Goal: Task Accomplishment & Management: Complete application form

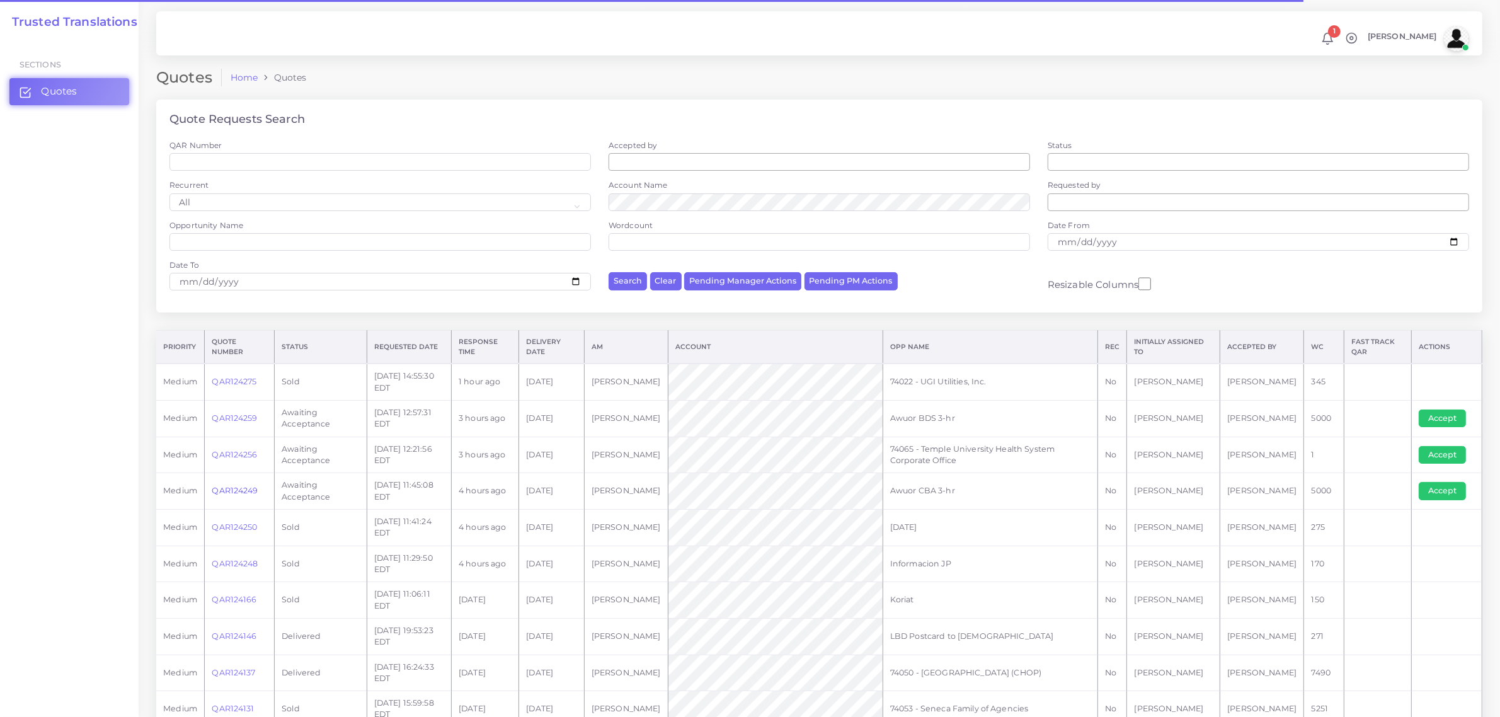
click at [238, 487] on link "QAR124249" at bounding box center [235, 490] width 46 height 9
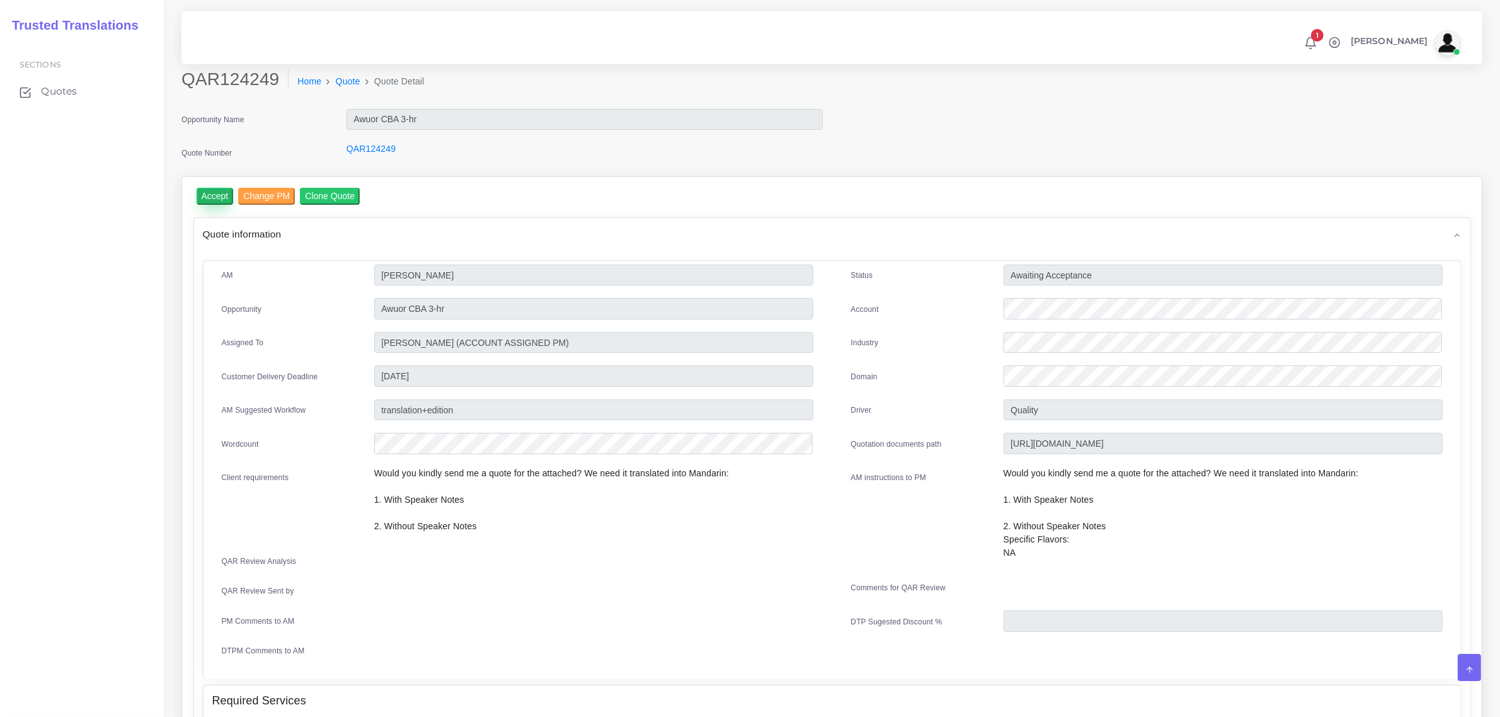
click at [216, 199] on input "Accept" at bounding box center [215, 196] width 37 height 17
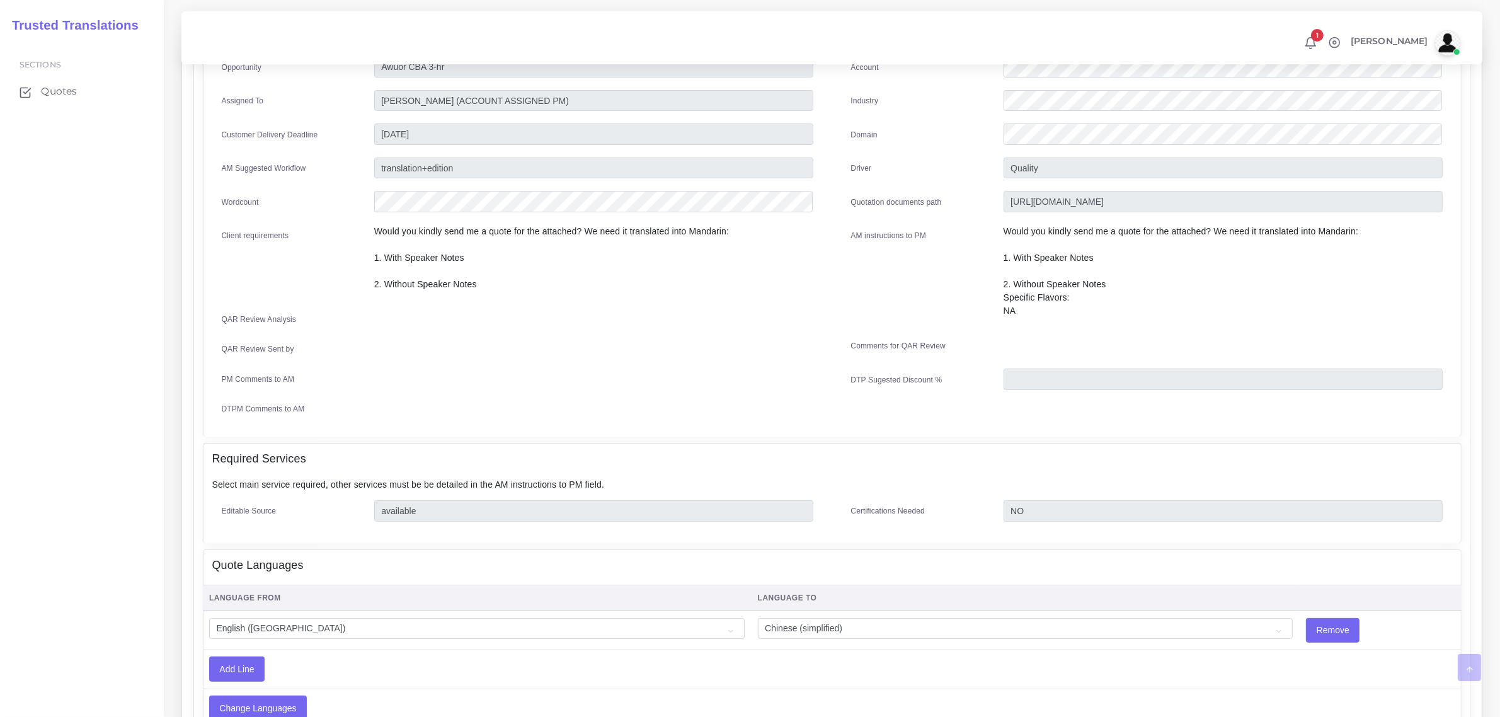
scroll to position [587, 0]
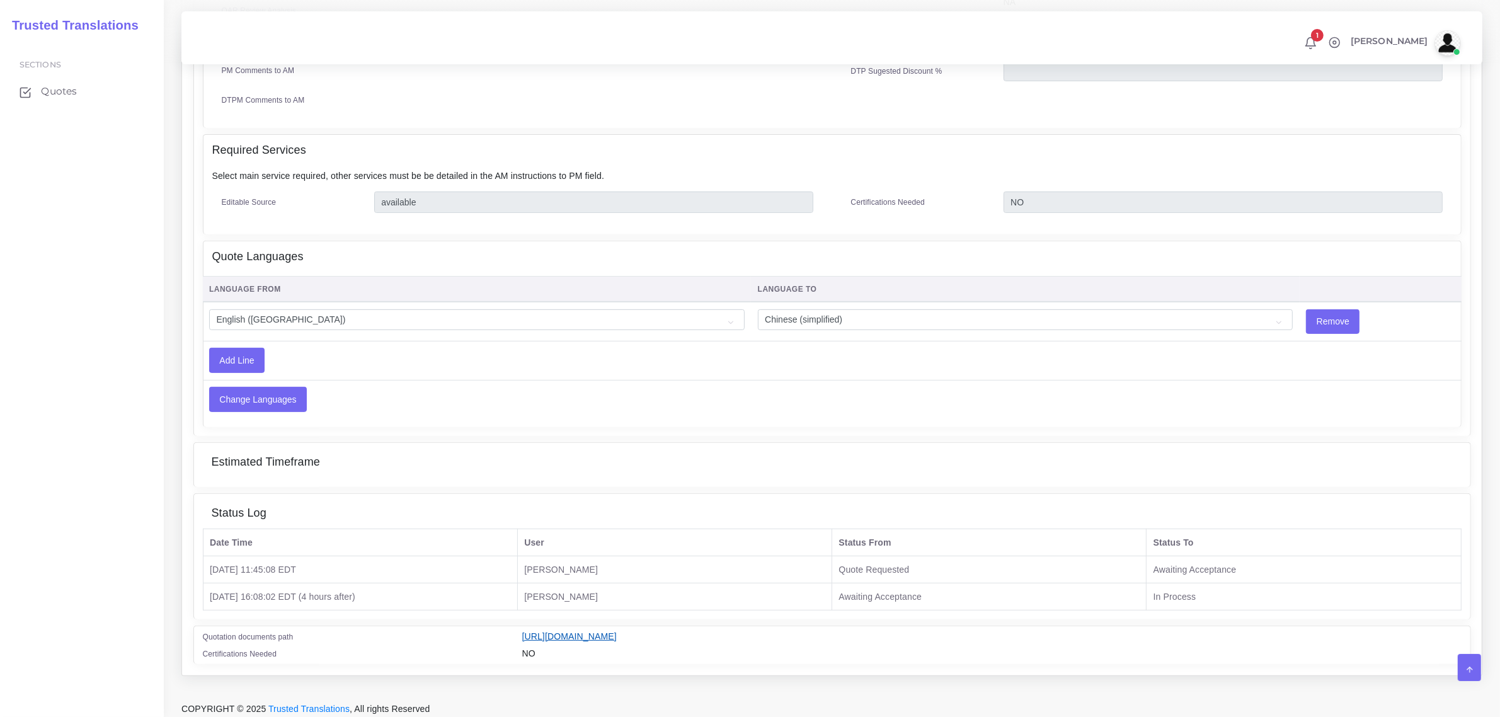
click at [617, 631] on link "https://workdrive.zoho.com/fgoh3e43b1a1fe2124b65bedd7c3c51a0e040/teams/fgoh3e43…" at bounding box center [569, 636] width 95 height 10
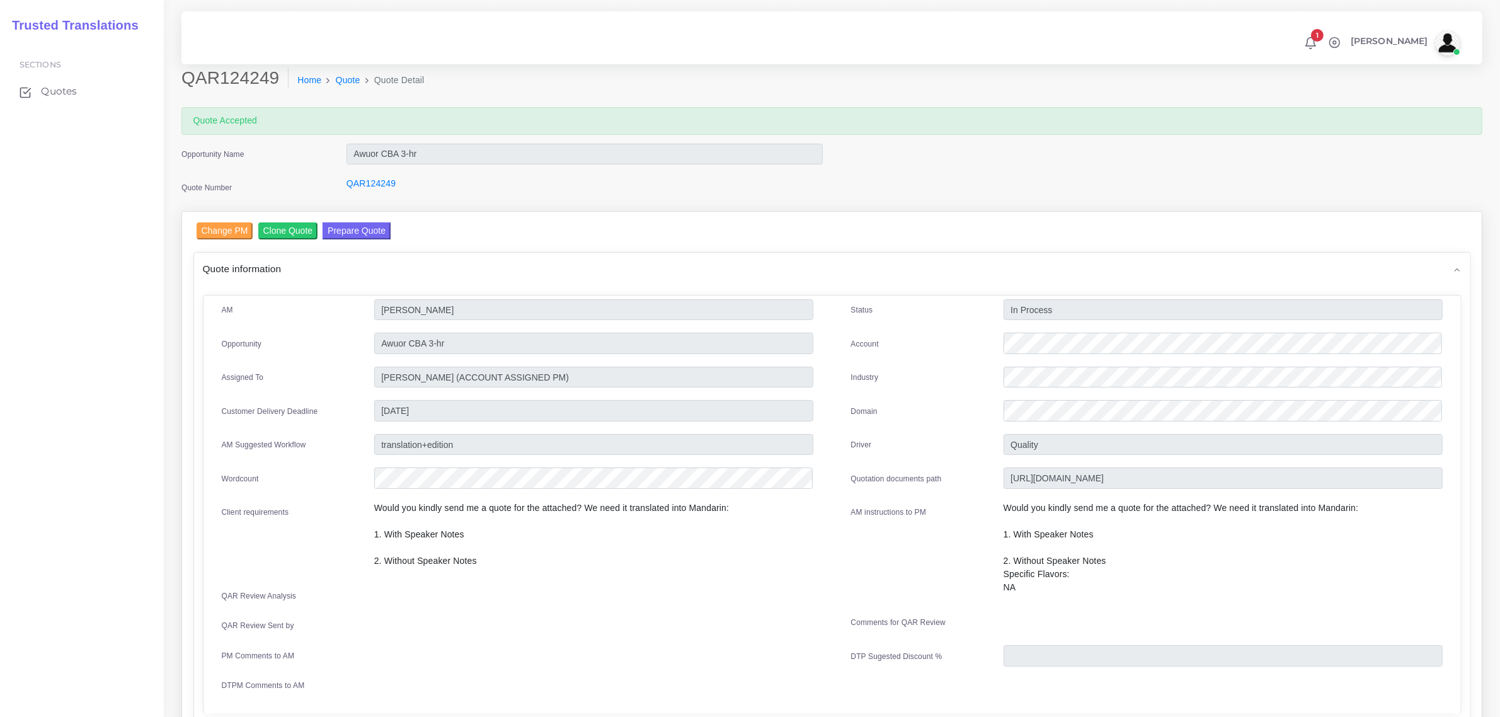
scroll to position [0, 0]
click at [342, 231] on button "Prepare Quote" at bounding box center [357, 232] width 68 height 17
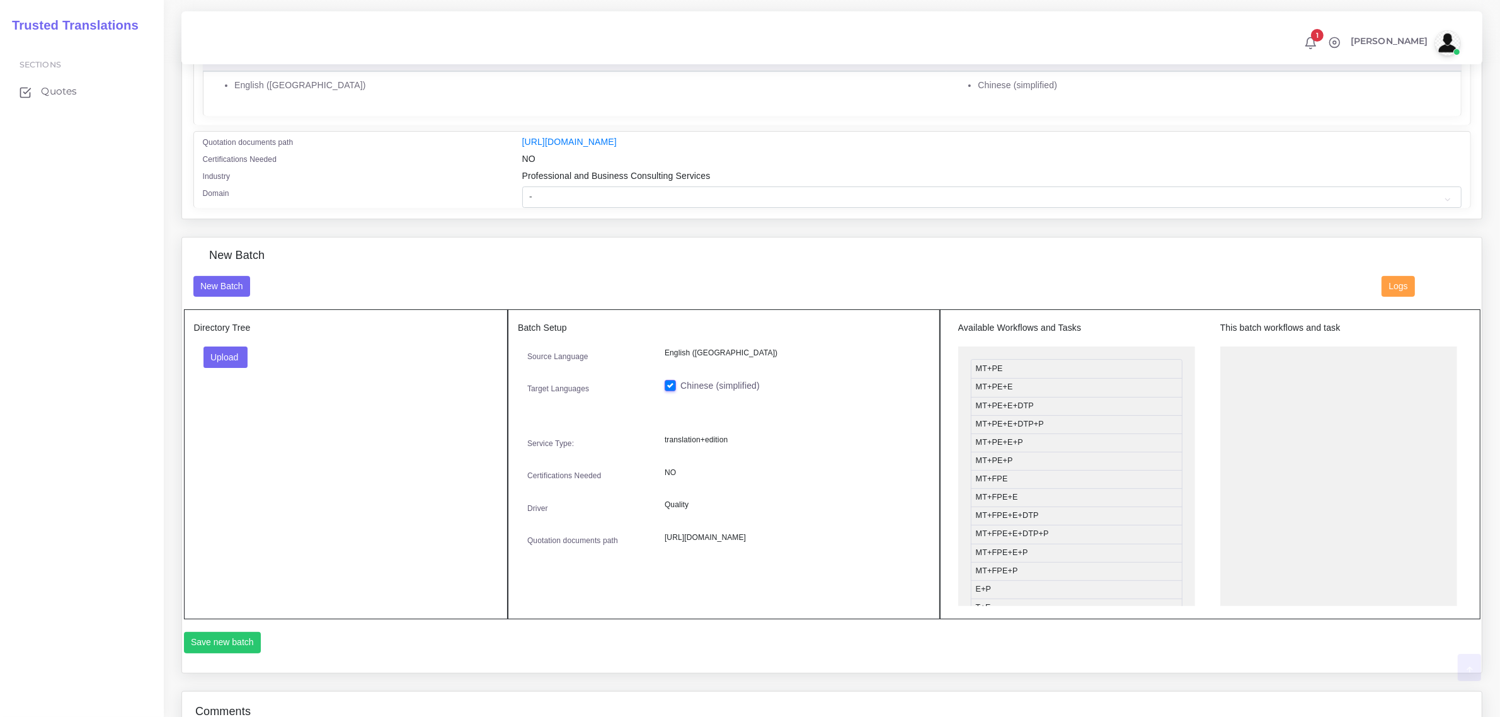
scroll to position [315, 0]
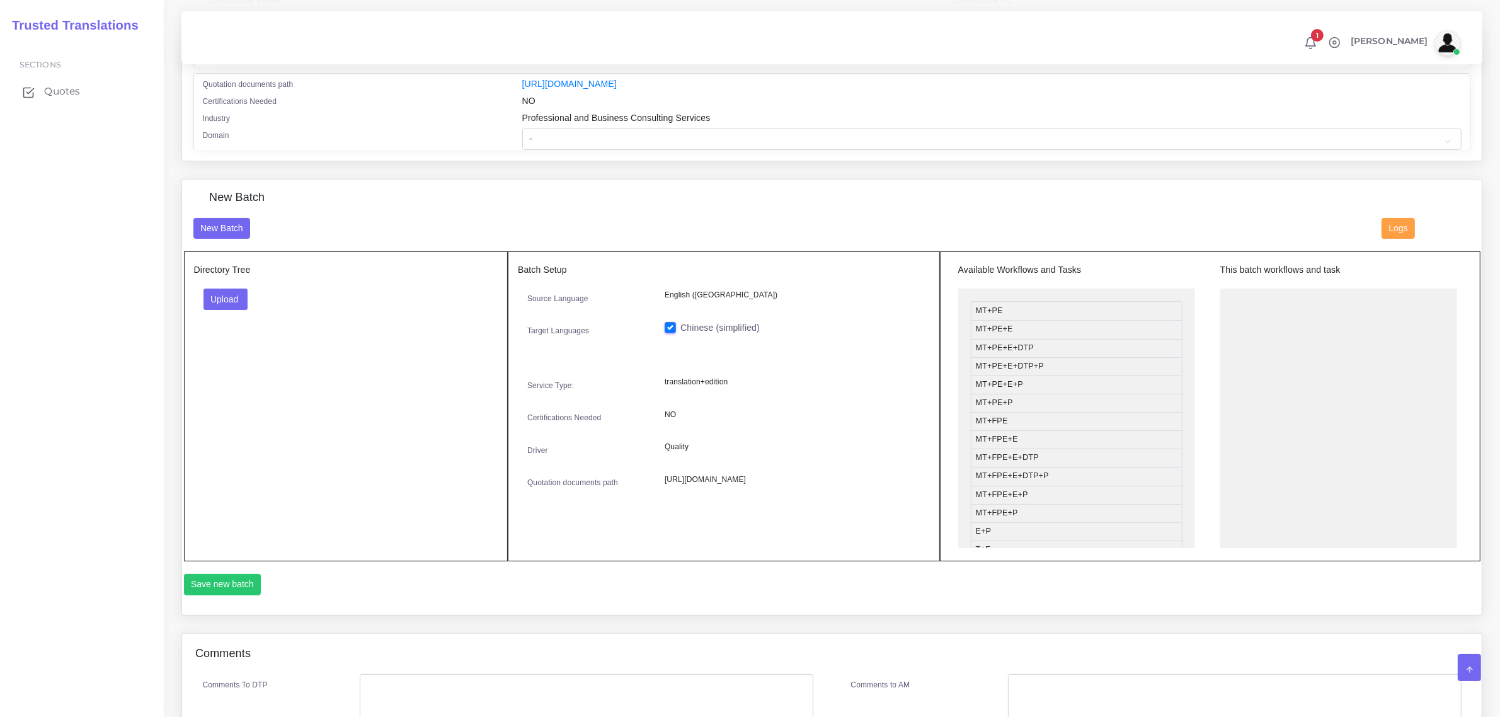
click at [60, 92] on span "Quotes" at bounding box center [62, 91] width 36 height 14
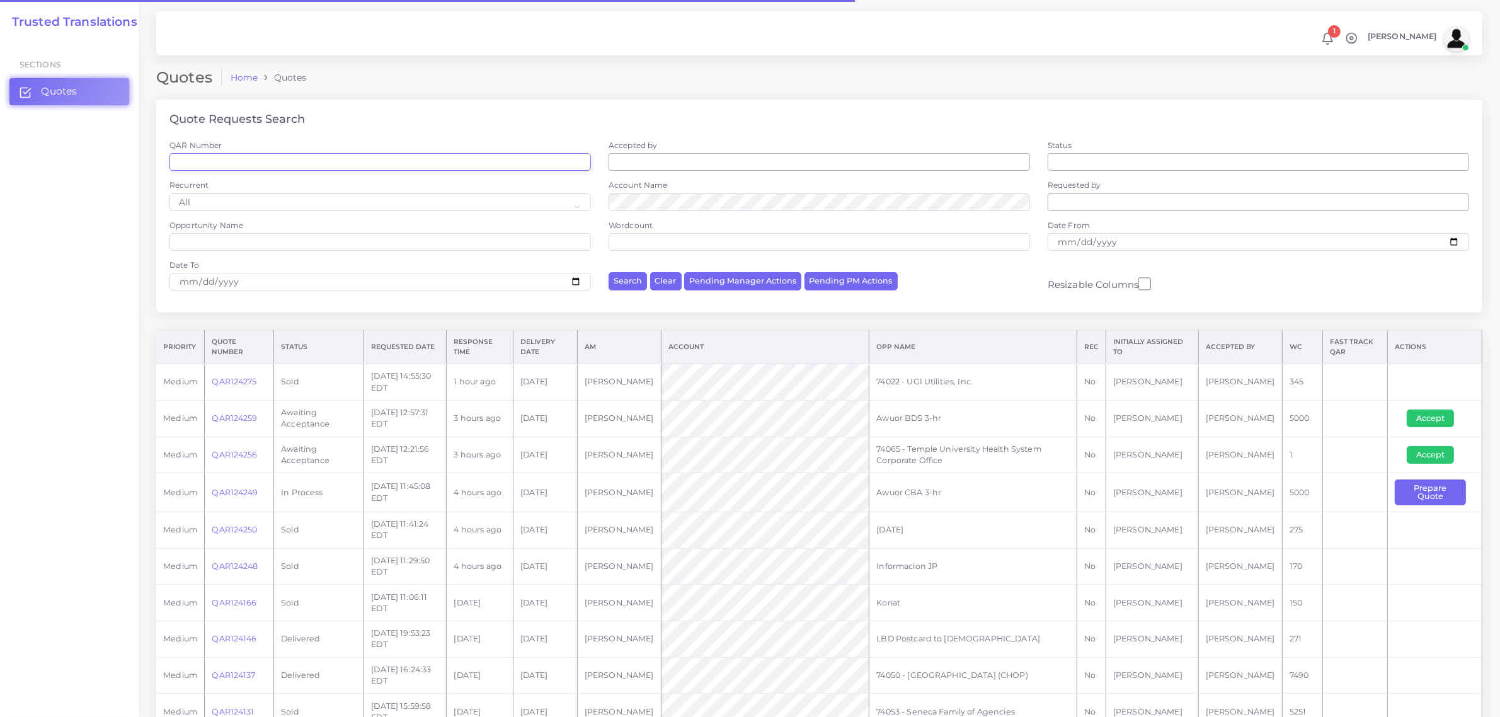
click at [275, 153] on input "QAR Number" at bounding box center [379, 162] width 421 height 18
paste input "QAR123537"
type input "QAR123537"
click at [609, 272] on button "Search" at bounding box center [628, 281] width 38 height 18
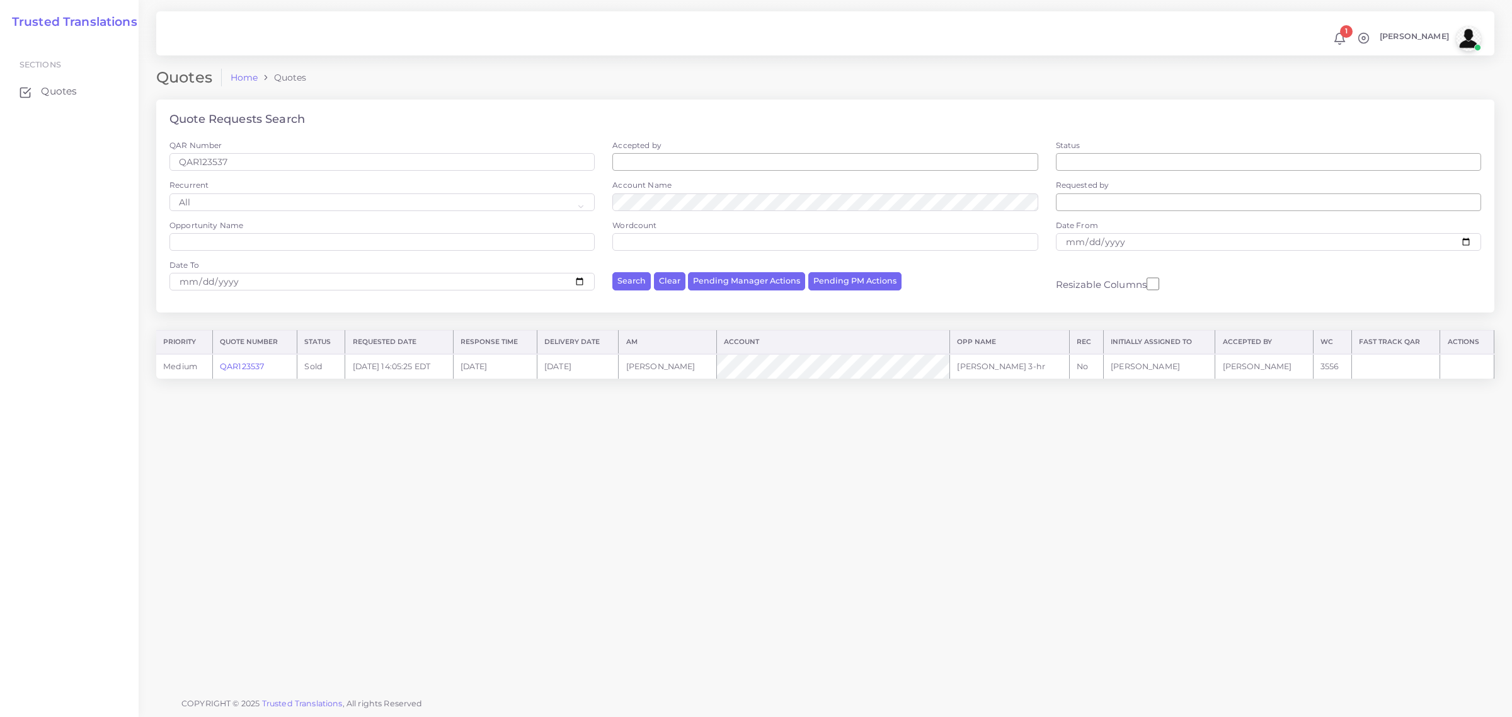
click at [251, 362] on link "QAR123537" at bounding box center [242, 366] width 44 height 9
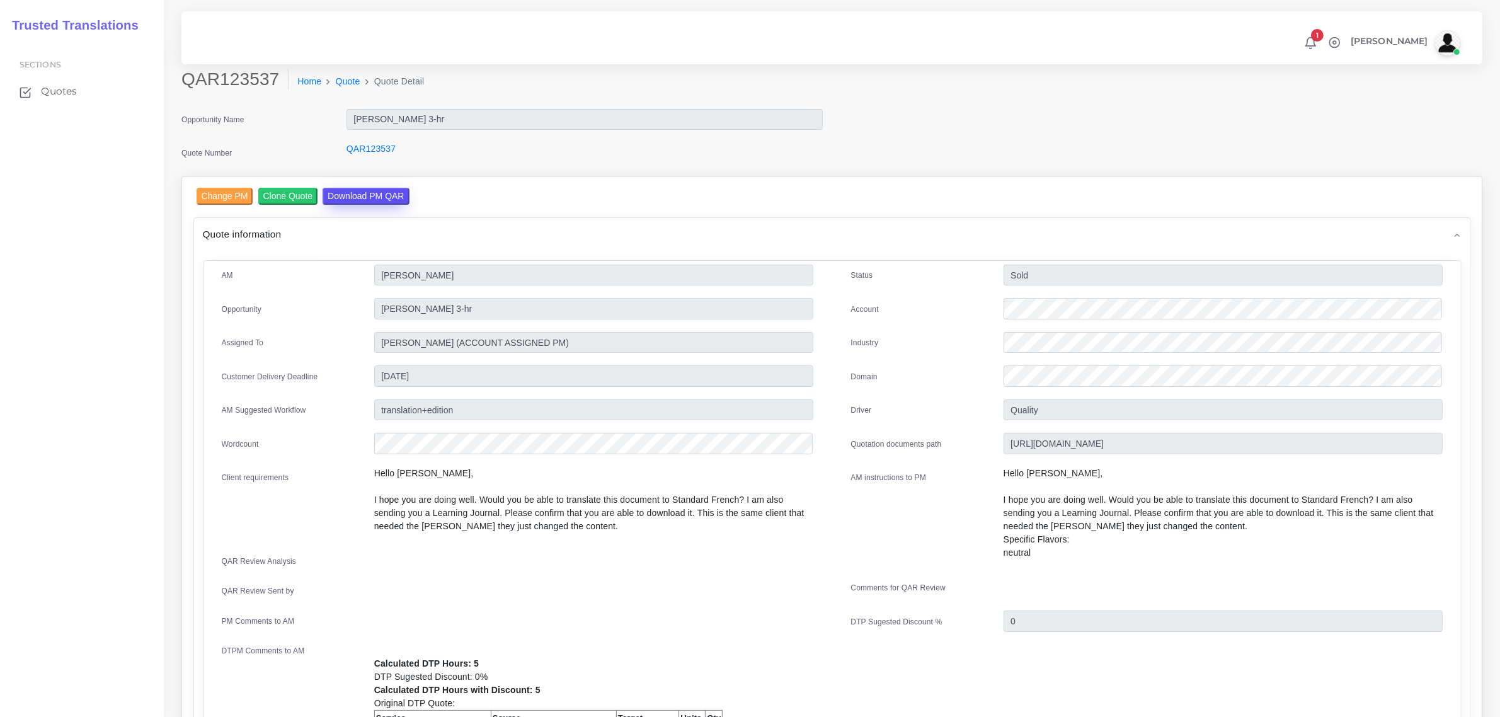
click at [370, 191] on input "Download PM QAR" at bounding box center [366, 196] width 86 height 17
click at [65, 91] on span "Quotes" at bounding box center [62, 91] width 36 height 14
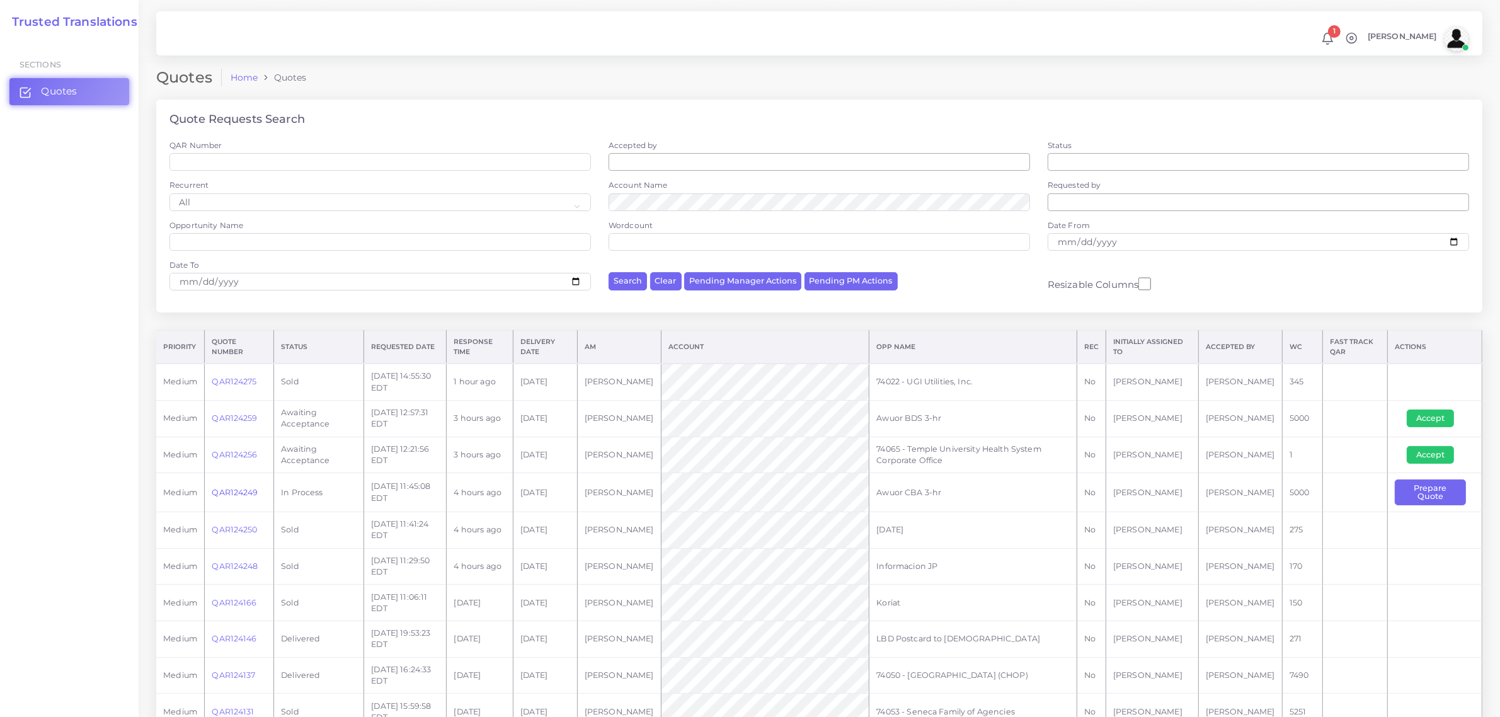
click at [234, 492] on link "QAR124249" at bounding box center [235, 492] width 46 height 9
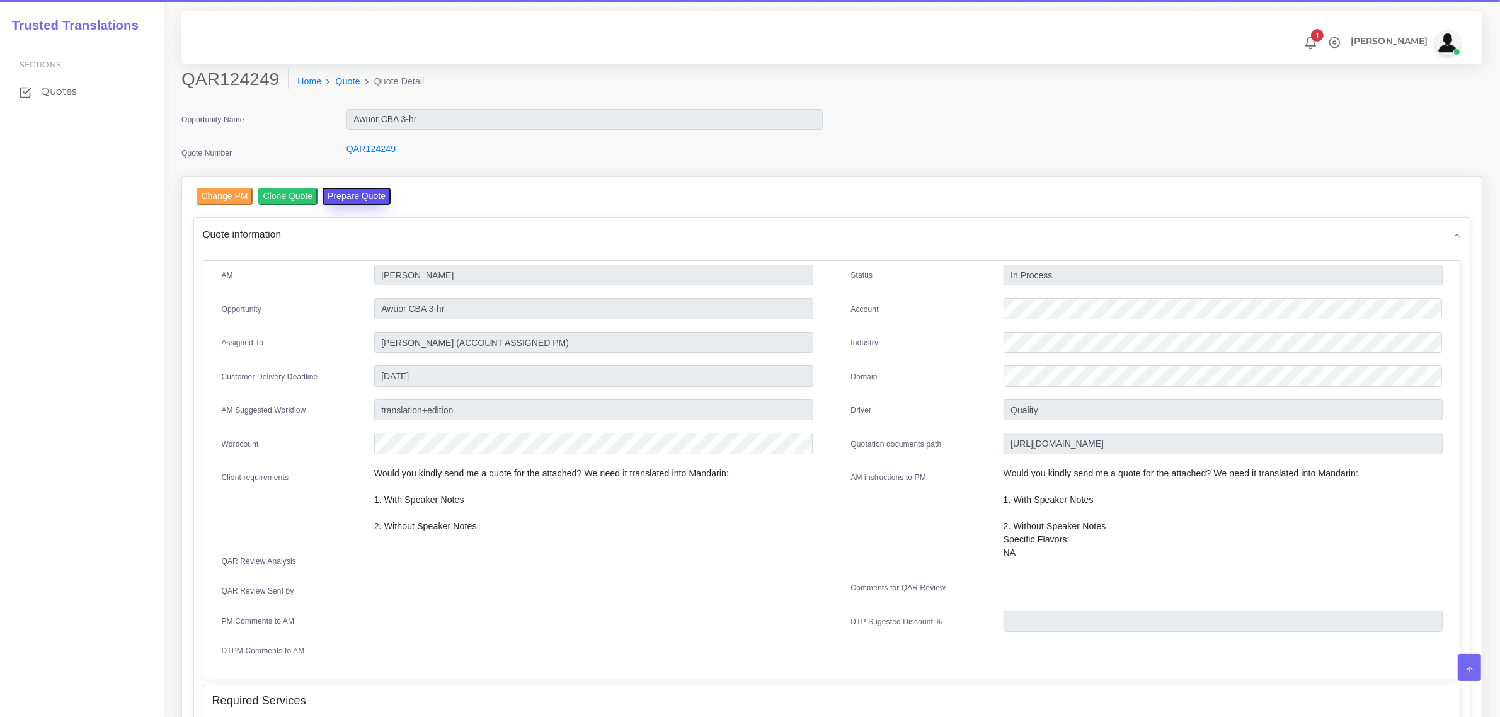
click at [365, 197] on button "Prepare Quote" at bounding box center [357, 196] width 68 height 17
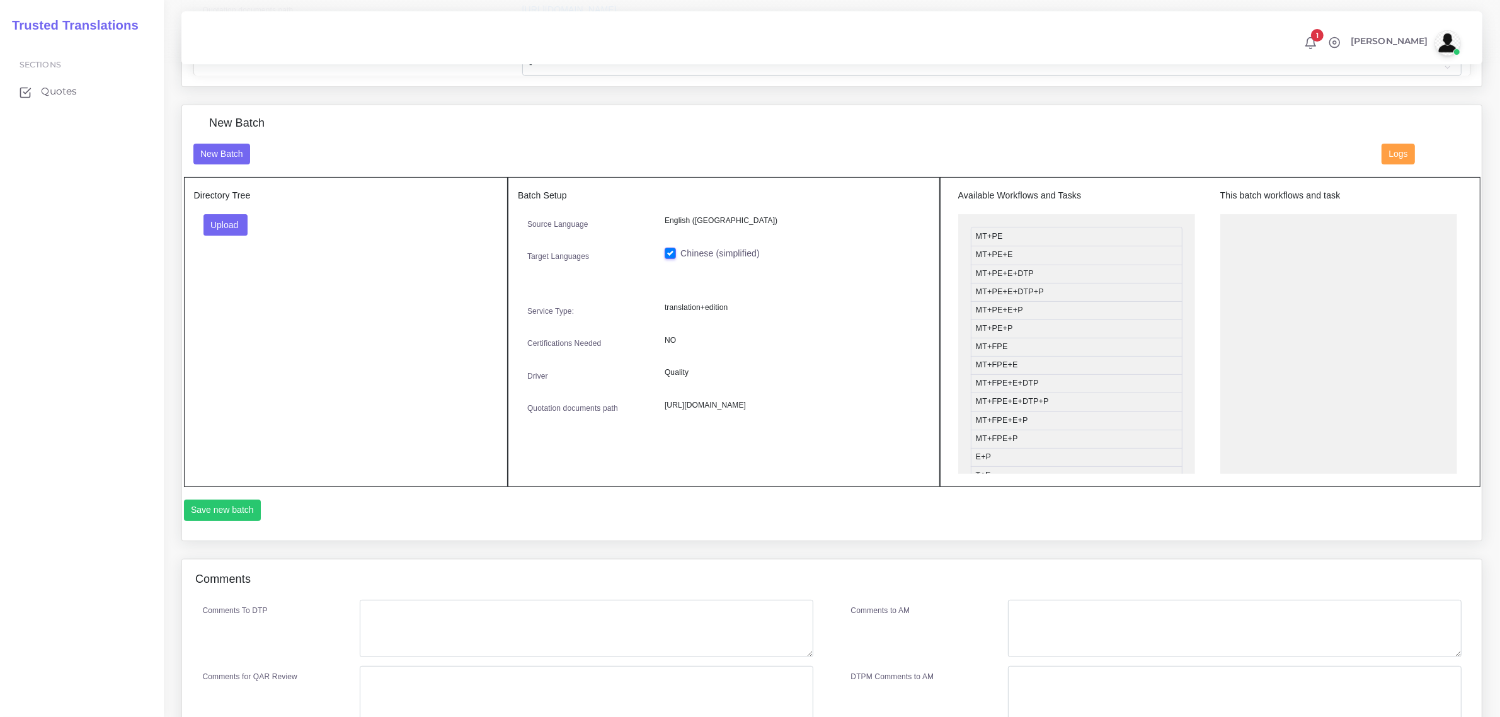
scroll to position [394, 0]
click at [227, 219] on button "Upload" at bounding box center [225, 220] width 45 height 21
click at [234, 265] on label "Files" at bounding box center [247, 268] width 87 height 16
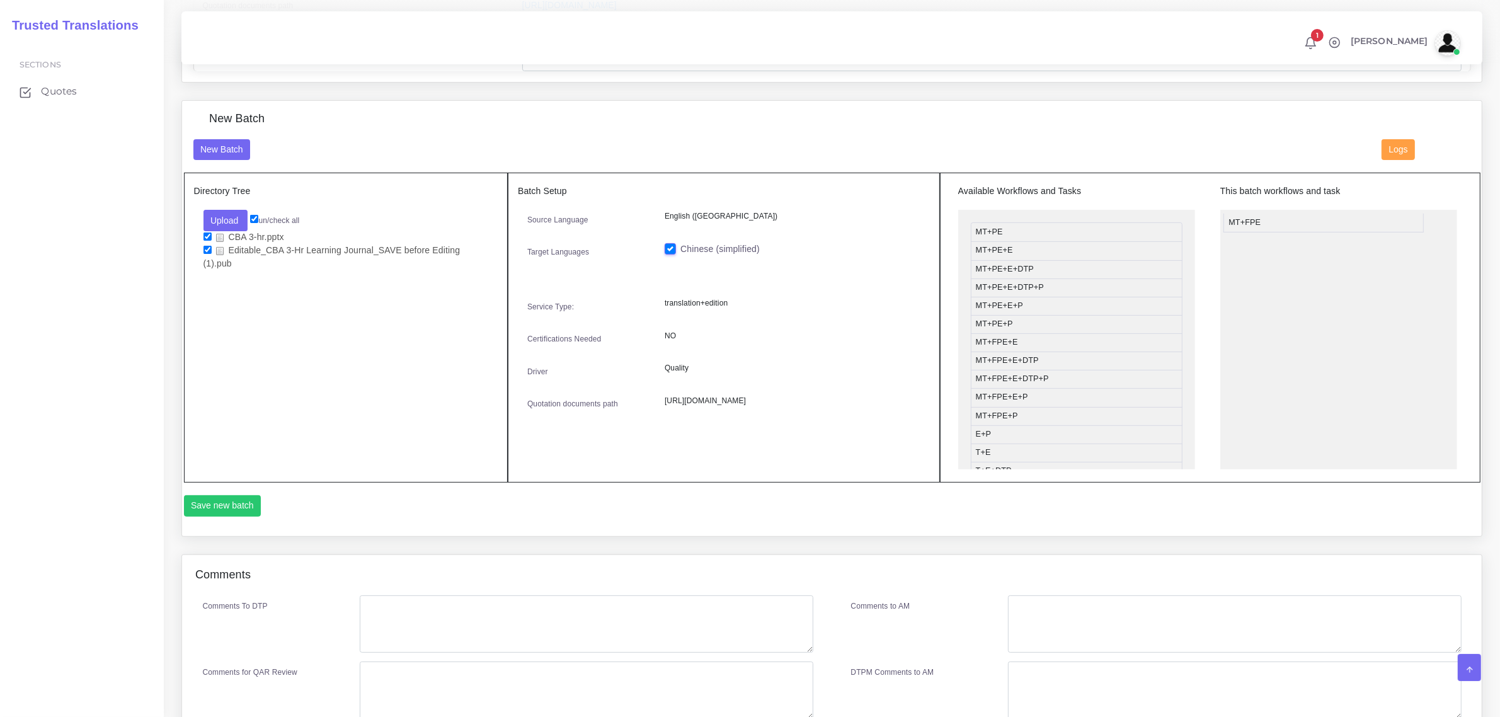
drag, startPoint x: 1031, startPoint y: 342, endPoint x: 1284, endPoint y: 221, distance: 280.7
drag, startPoint x: 1054, startPoint y: 312, endPoint x: 1310, endPoint y: 253, distance: 263.3
drag, startPoint x: 1018, startPoint y: 282, endPoint x: 1284, endPoint y: 270, distance: 266.2
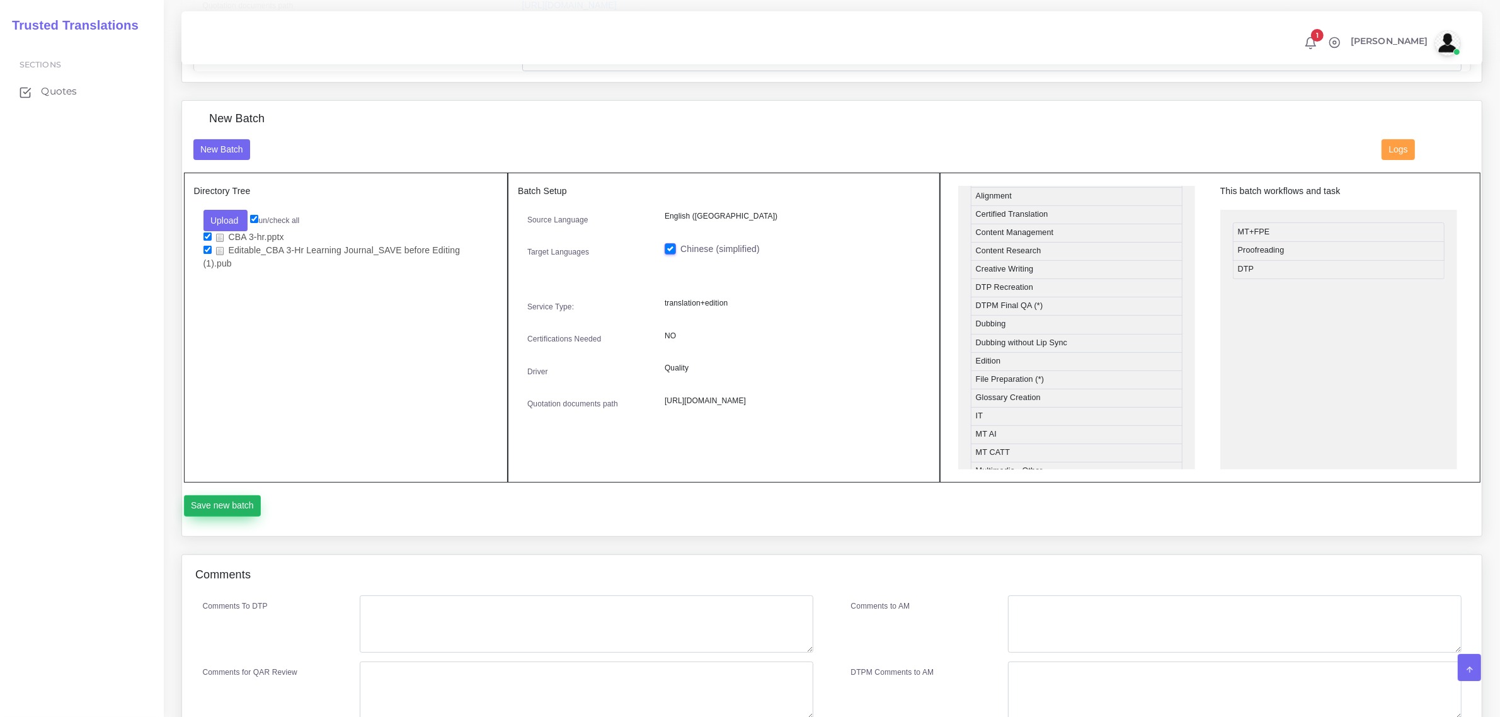
click at [241, 504] on button "Save new batch" at bounding box center [222, 505] width 77 height 21
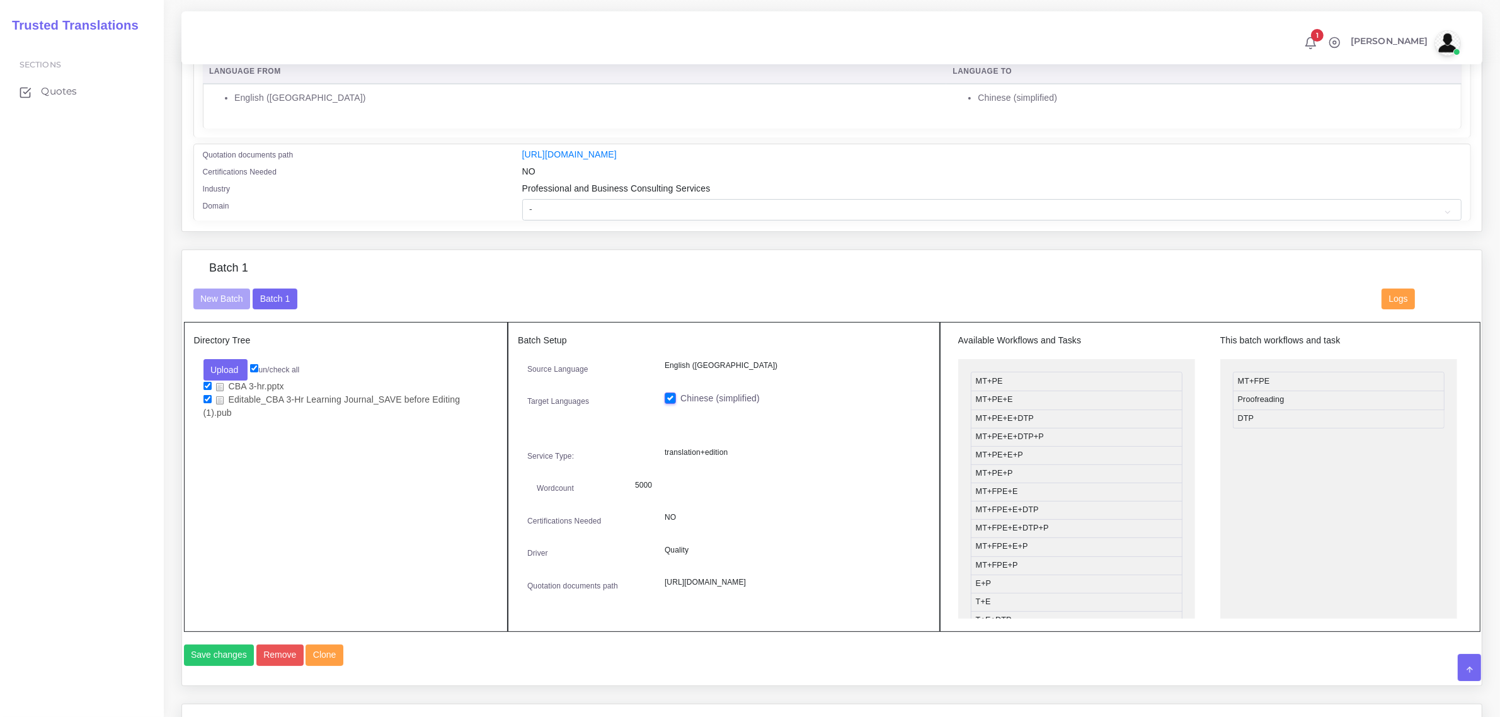
scroll to position [236, 0]
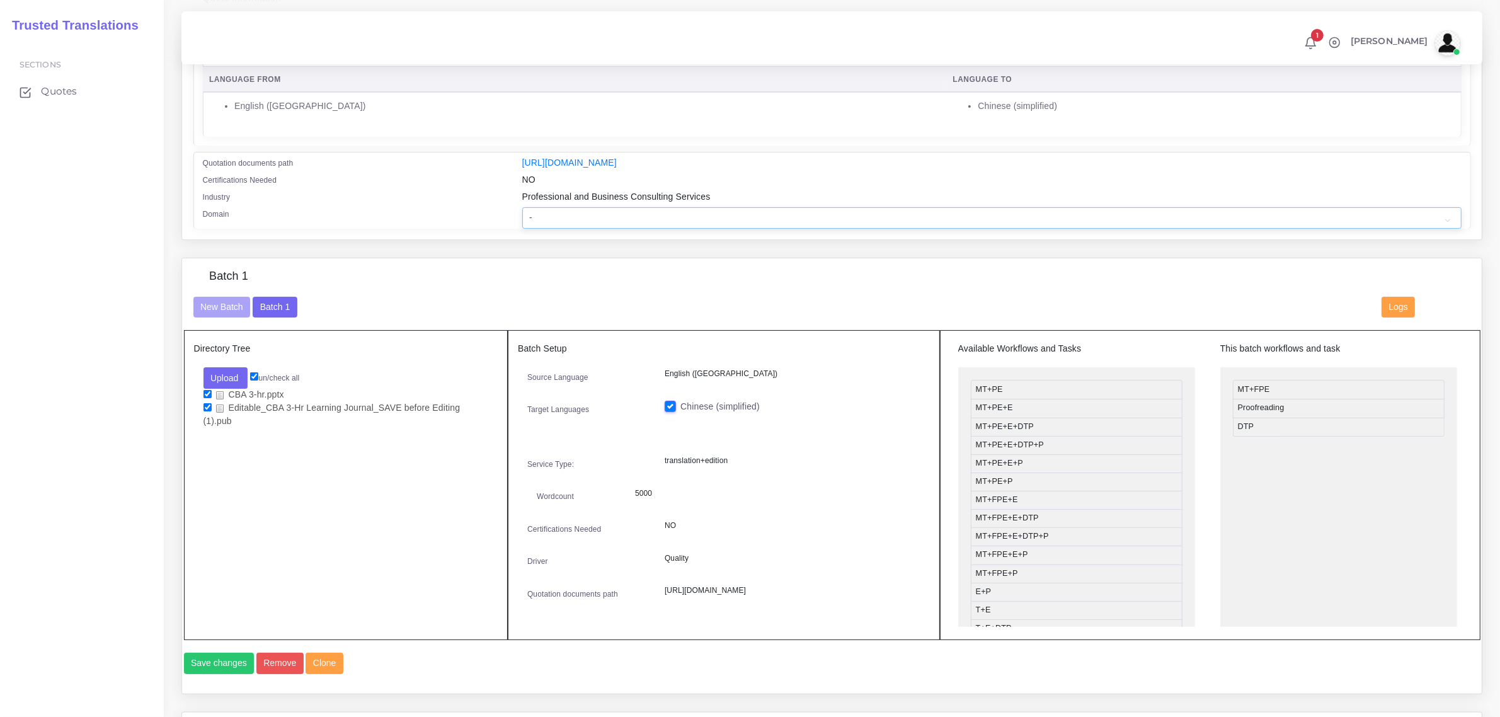
click at [595, 216] on select "- Advertising and Media Agriculture, Forestry and Fishing Architecture, Buildin…" at bounding box center [991, 217] width 939 height 21
select select "Hospitality, Leisure, Tourism and Arts"
click at [522, 207] on select "- Advertising and Media Agriculture, Forestry and Fishing Architecture, Buildin…" at bounding box center [991, 217] width 939 height 21
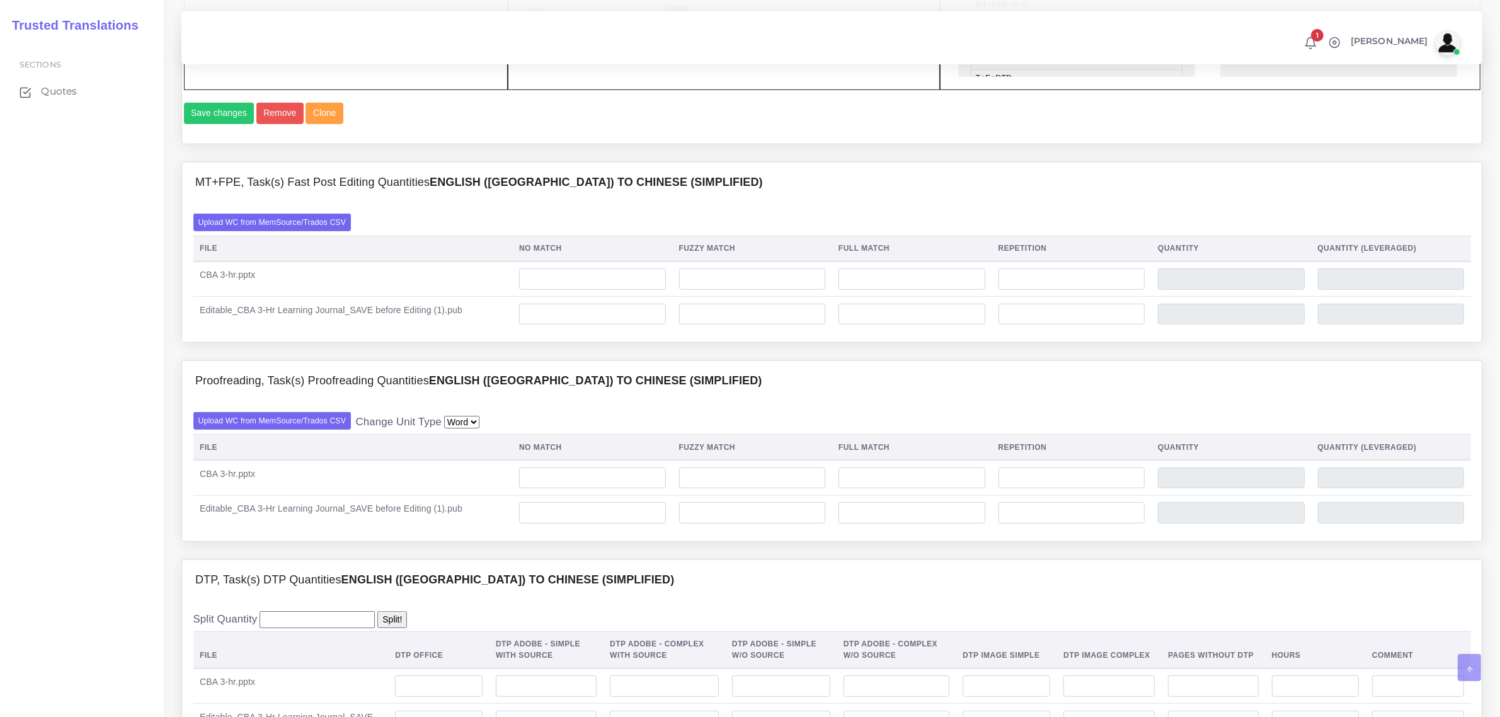
scroll to position [788, 0]
click at [587, 289] on input "number" at bounding box center [592, 277] width 147 height 21
type input "2753"
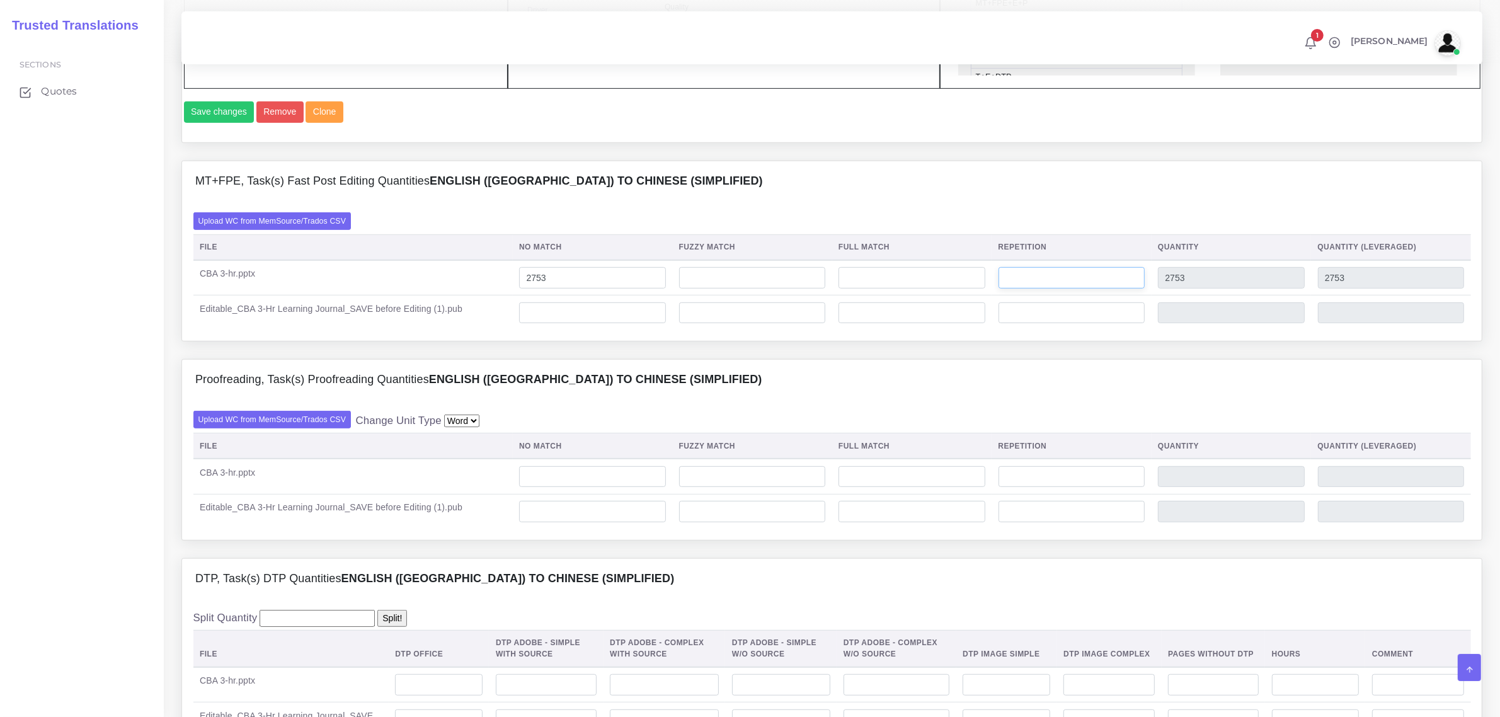
click at [1024, 289] on input "number" at bounding box center [1072, 277] width 147 height 21
type input "460"
type input "3213"
type input "2868"
click at [867, 289] on input "number" at bounding box center [912, 277] width 147 height 21
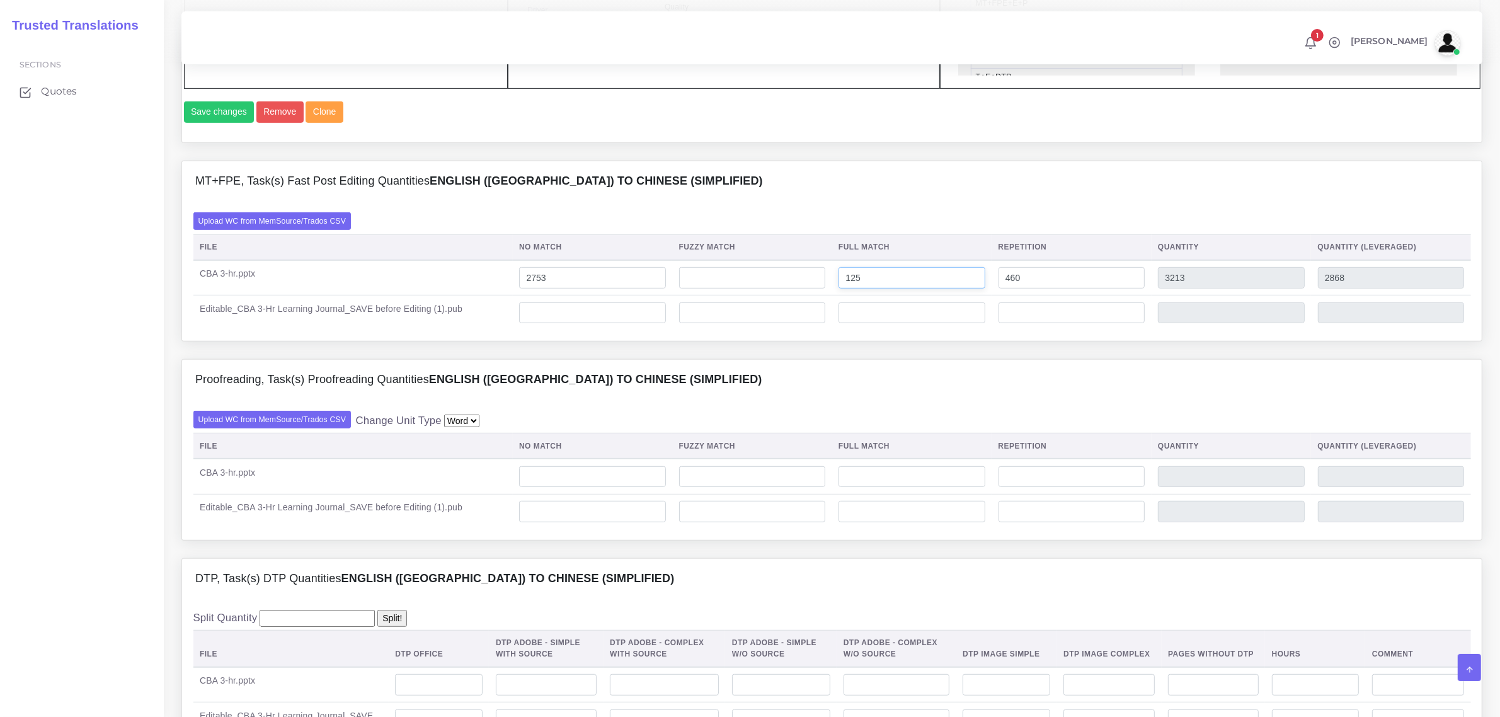
type input "125"
type input "3338"
type input "2899"
click at [740, 289] on input "number" at bounding box center [752, 277] width 147 height 21
type input "5"
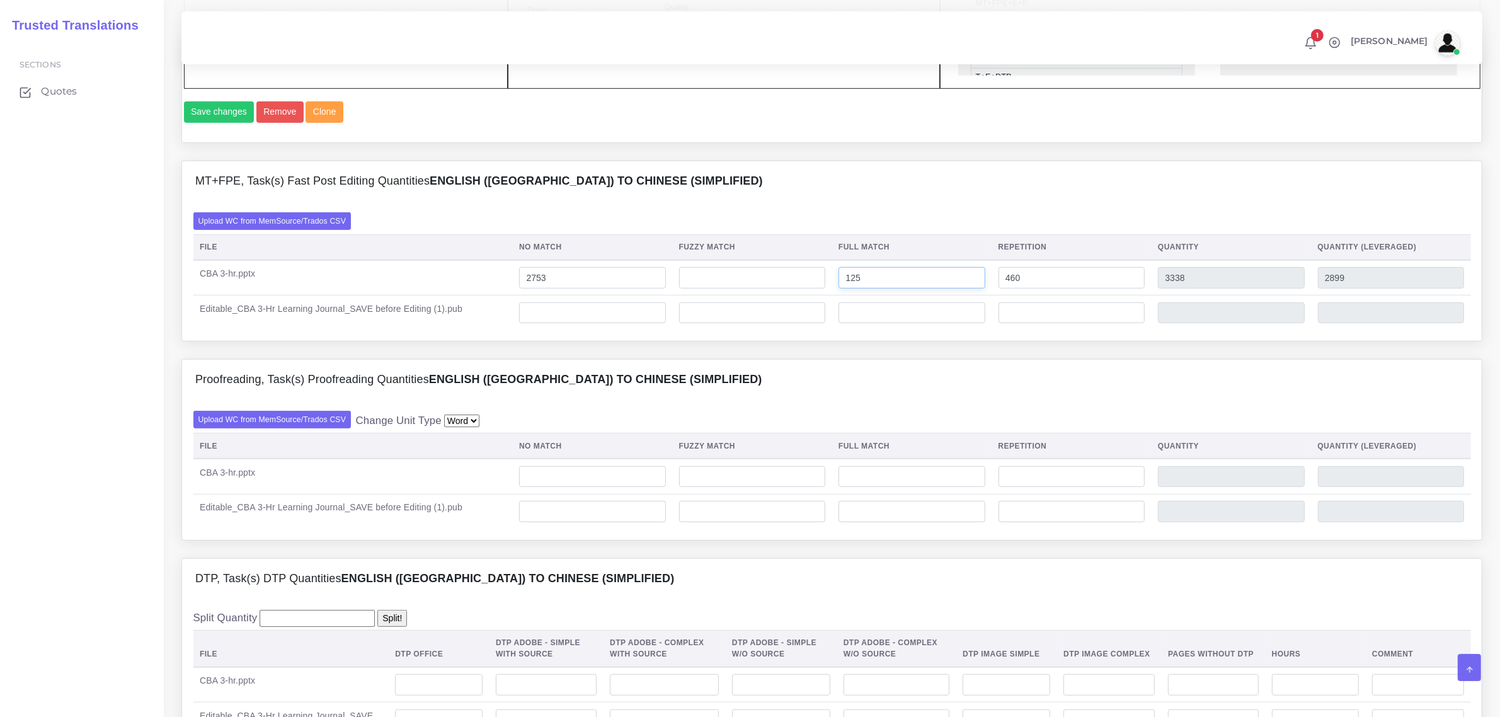
type input "0"
drag, startPoint x: 867, startPoint y: 304, endPoint x: 840, endPoint y: 306, distance: 27.2
click at [840, 295] on td "125" at bounding box center [912, 277] width 160 height 35
type input "0"
type input "3213"
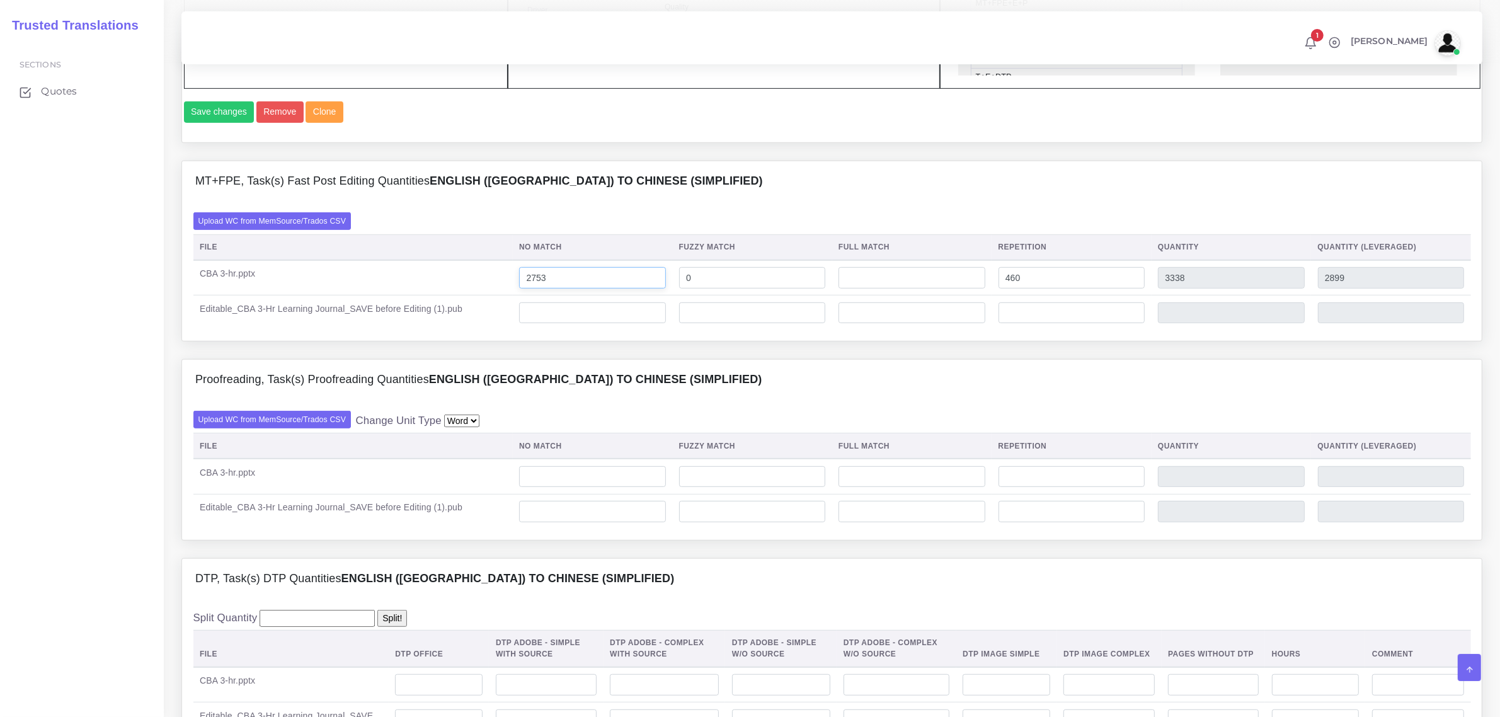
type input "2868"
drag, startPoint x: 559, startPoint y: 304, endPoint x: 519, endPoint y: 314, distance: 42.0
click at [520, 295] on tr "CBA 3-hr.pptx 2753 0 0 460 3213 2868" at bounding box center [832, 277] width 1278 height 35
type input "2936"
type input "3396"
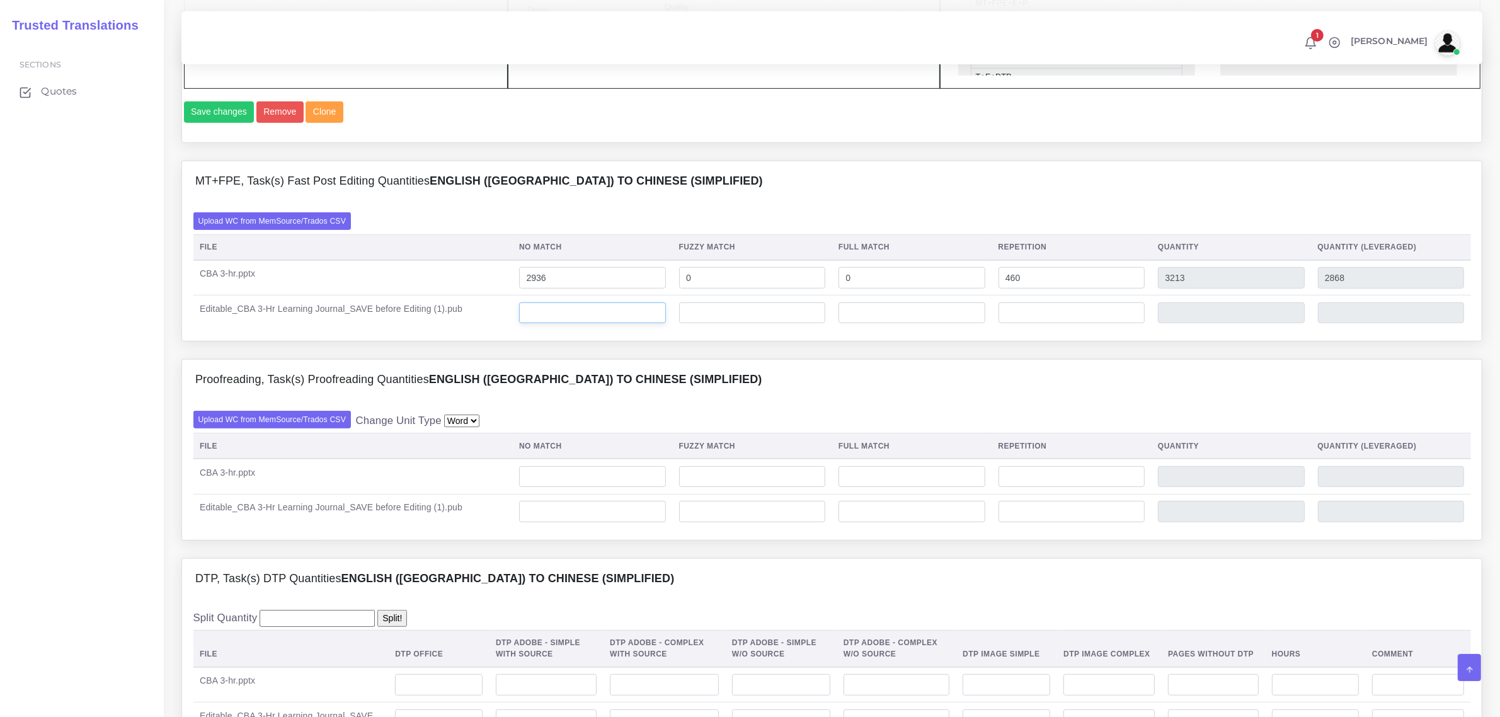
type input "3051"
click at [561, 324] on input "number" at bounding box center [592, 312] width 147 height 21
type input "170"
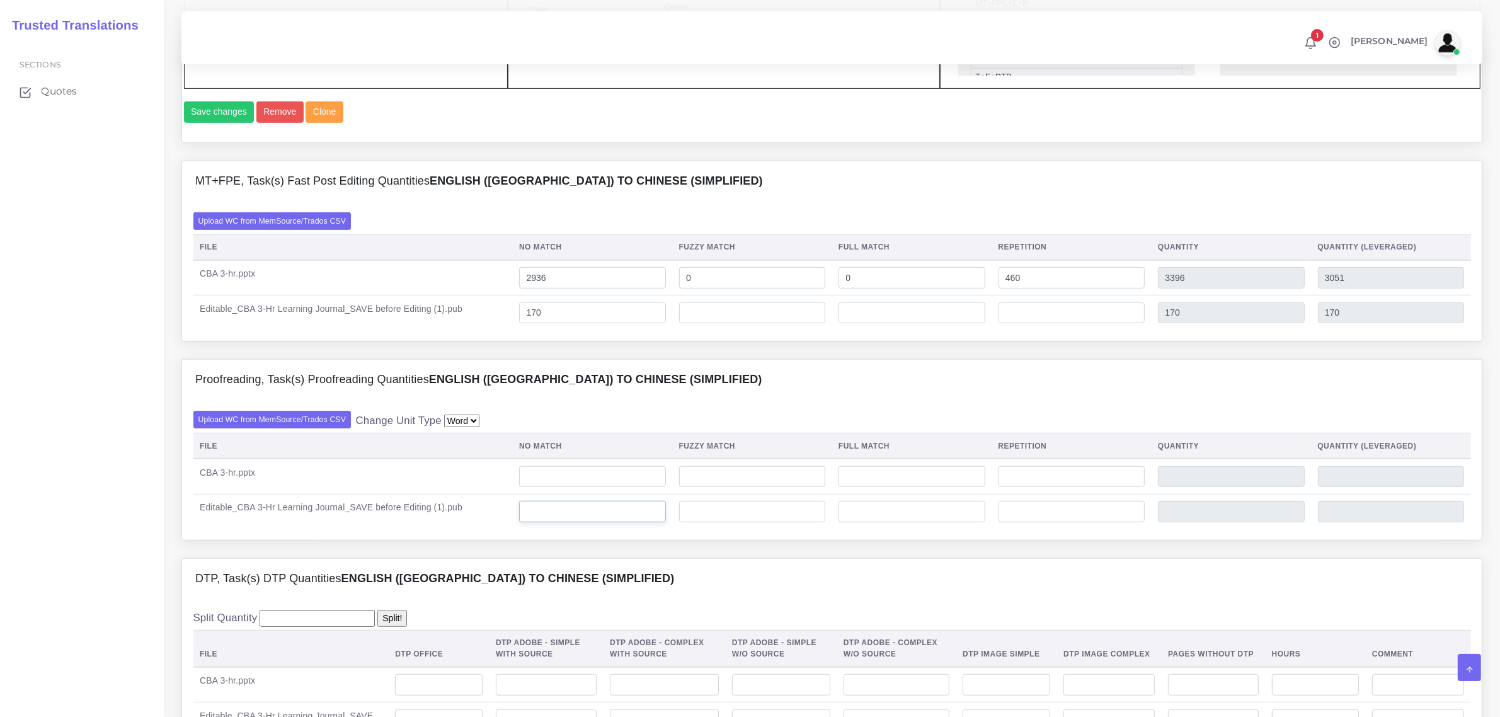
click at [568, 522] on input "number" at bounding box center [592, 511] width 147 height 21
type input "0"
click at [571, 488] on input "number" at bounding box center [592, 476] width 147 height 21
type input "3386"
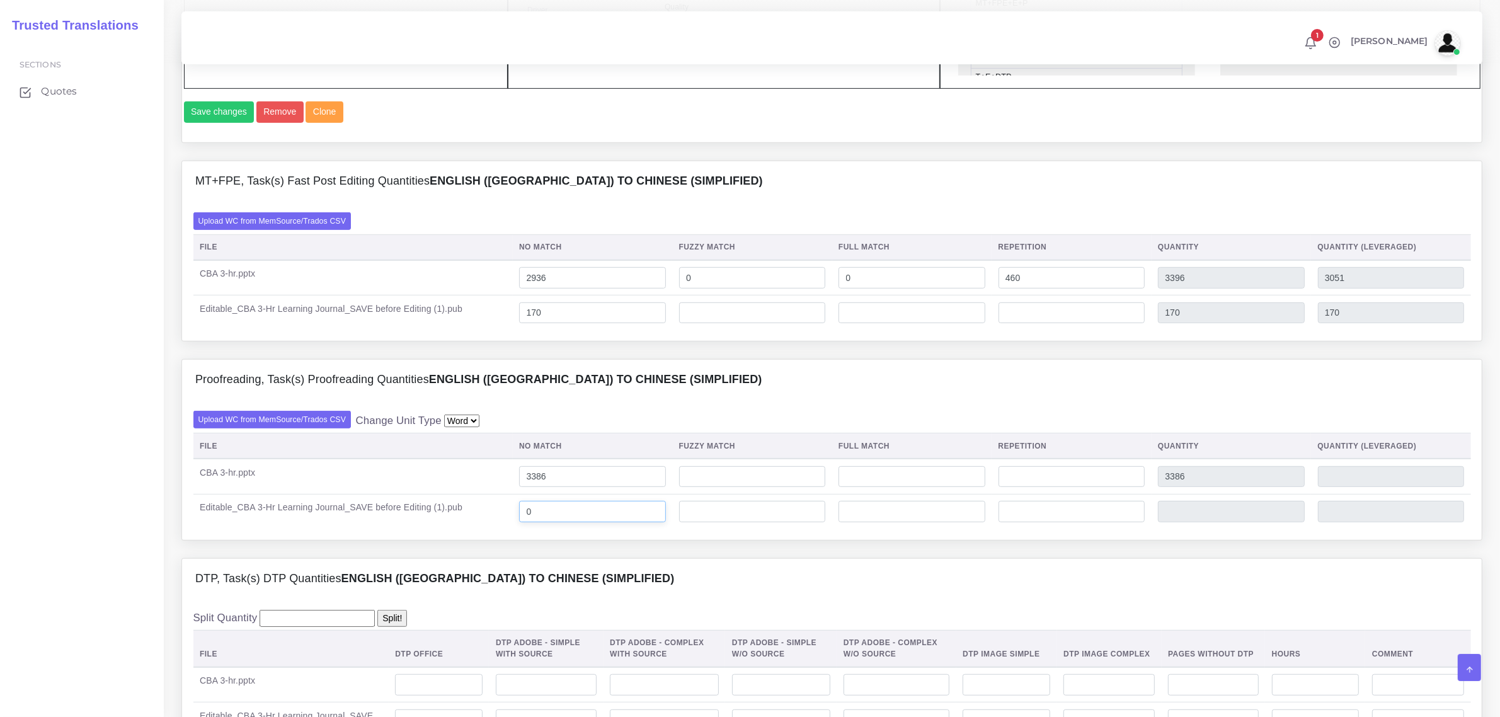
type input "3386"
click at [549, 522] on input "0" at bounding box center [592, 511] width 147 height 21
type input "170"
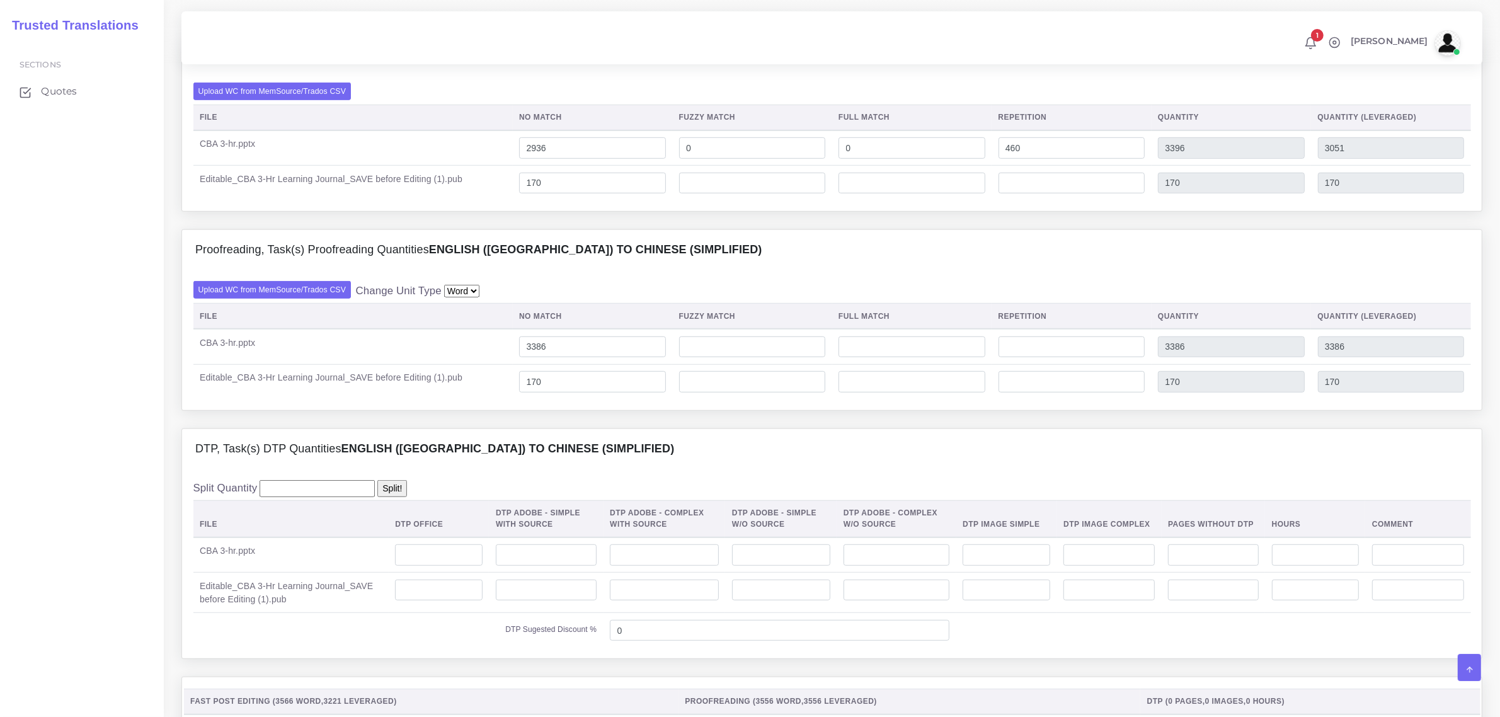
scroll to position [1024, 0]
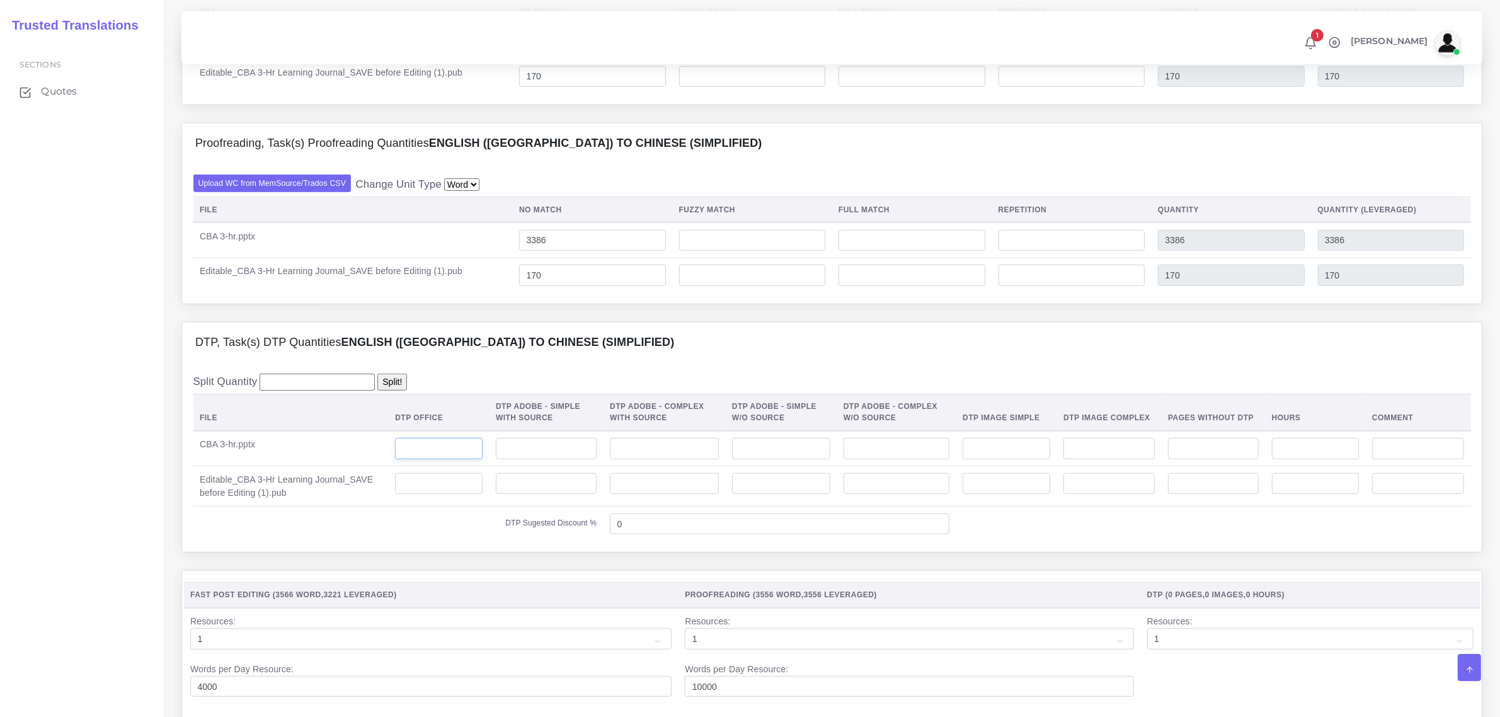
click at [437, 459] on input "number" at bounding box center [439, 448] width 88 height 21
type input "57"
click at [1021, 459] on input "number" at bounding box center [1007, 448] width 88 height 21
type input "13"
click at [1321, 459] on input "number" at bounding box center [1315, 448] width 87 height 21
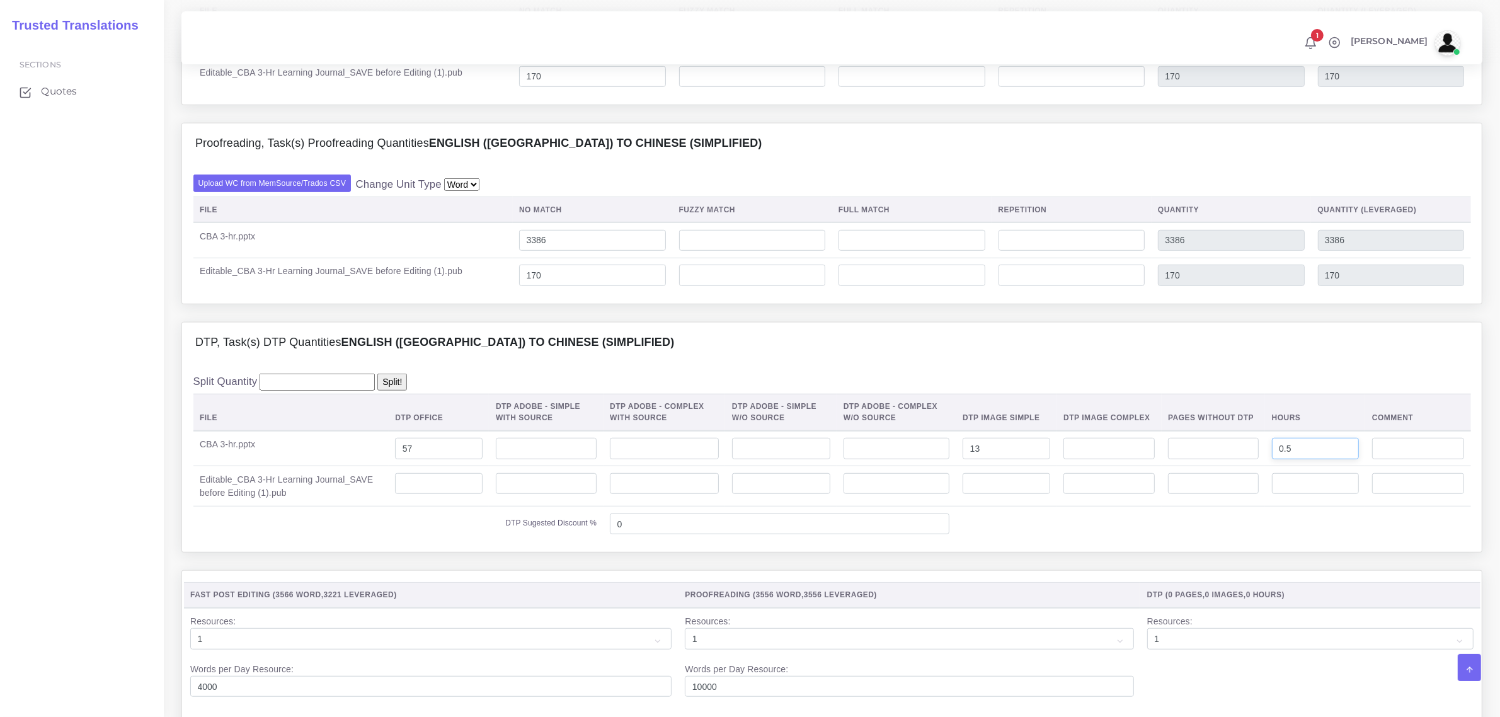
type input "0.5"
click at [773, 495] on input "number" at bounding box center [781, 483] width 98 height 21
type input "6"
click at [989, 495] on input "number" at bounding box center [1007, 483] width 88 height 21
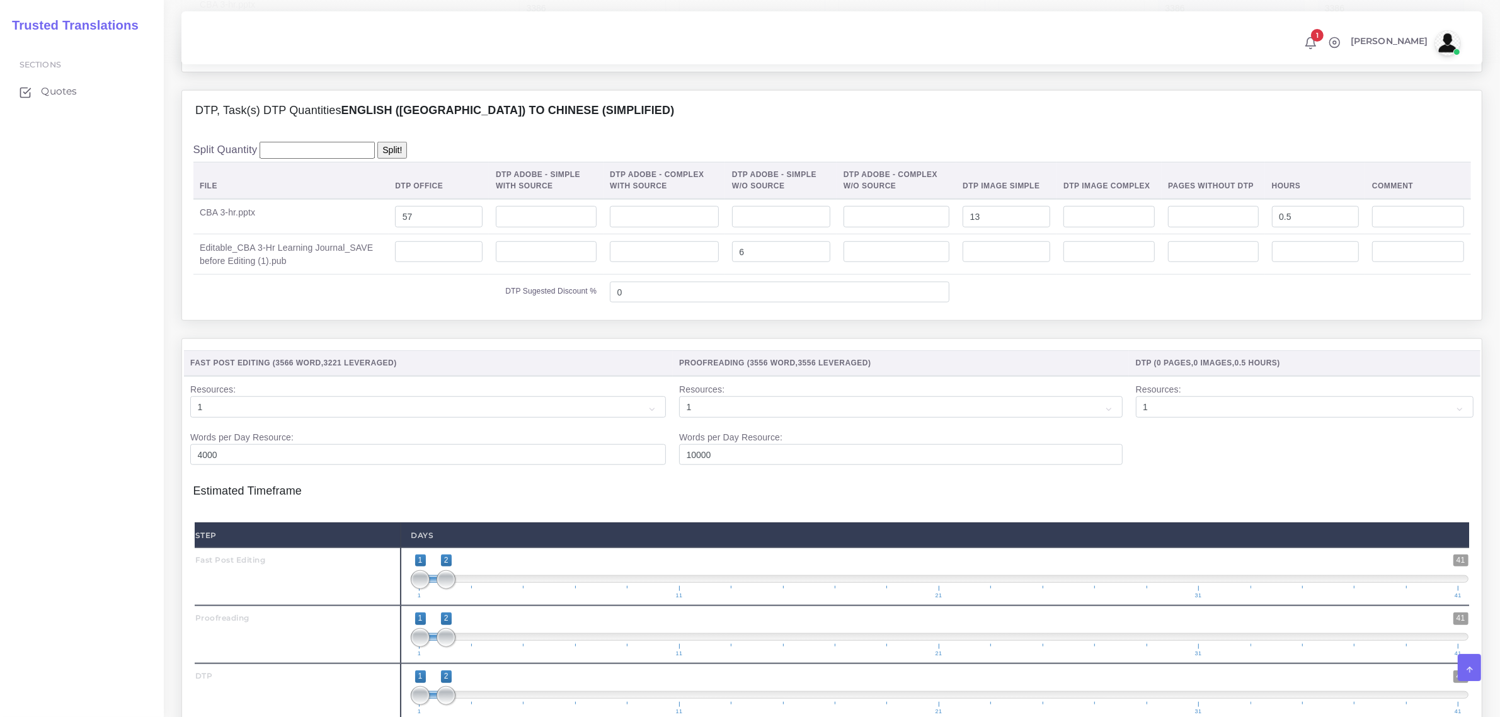
scroll to position [1260, 0]
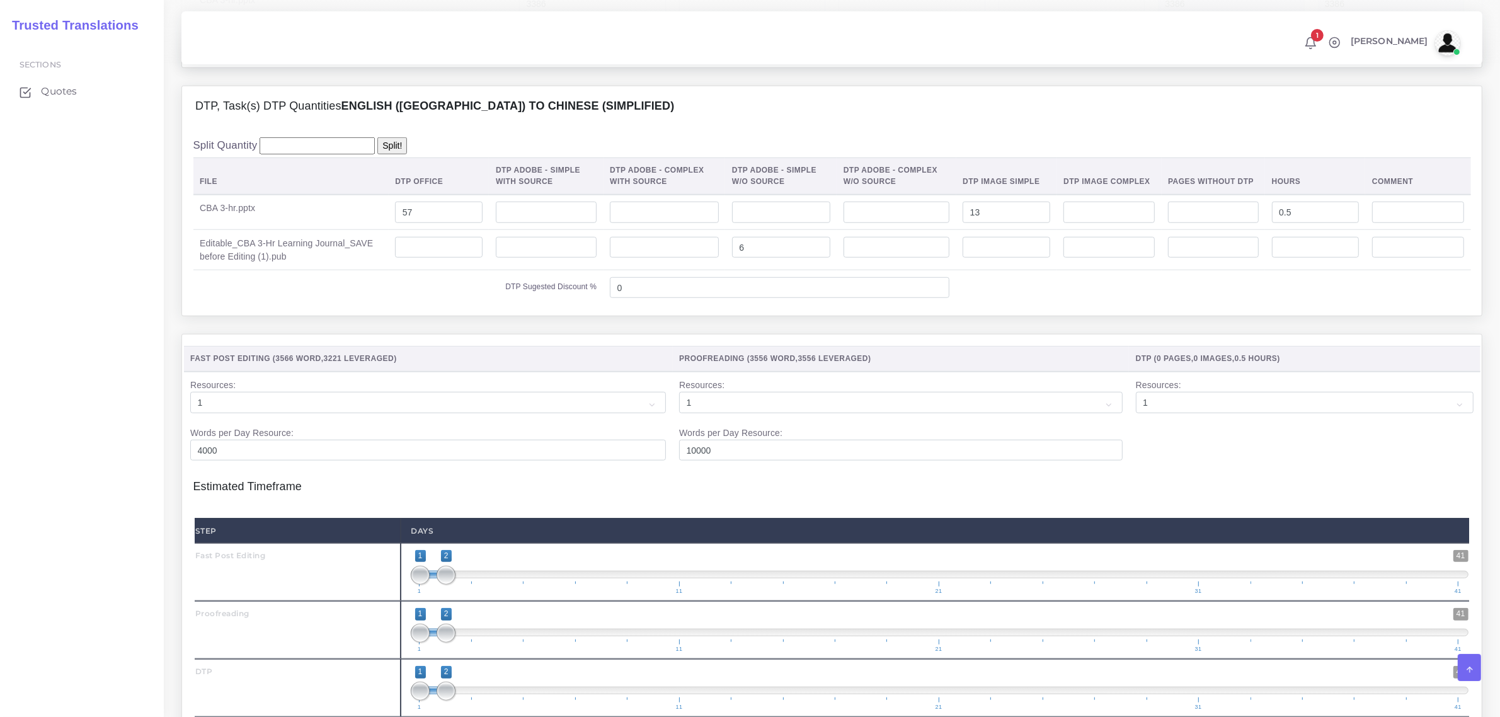
type input "1;1"
drag, startPoint x: 447, startPoint y: 600, endPoint x: 449, endPoint y: 583, distance: 16.4
click at [422, 585] on span at bounding box center [420, 575] width 19 height 19
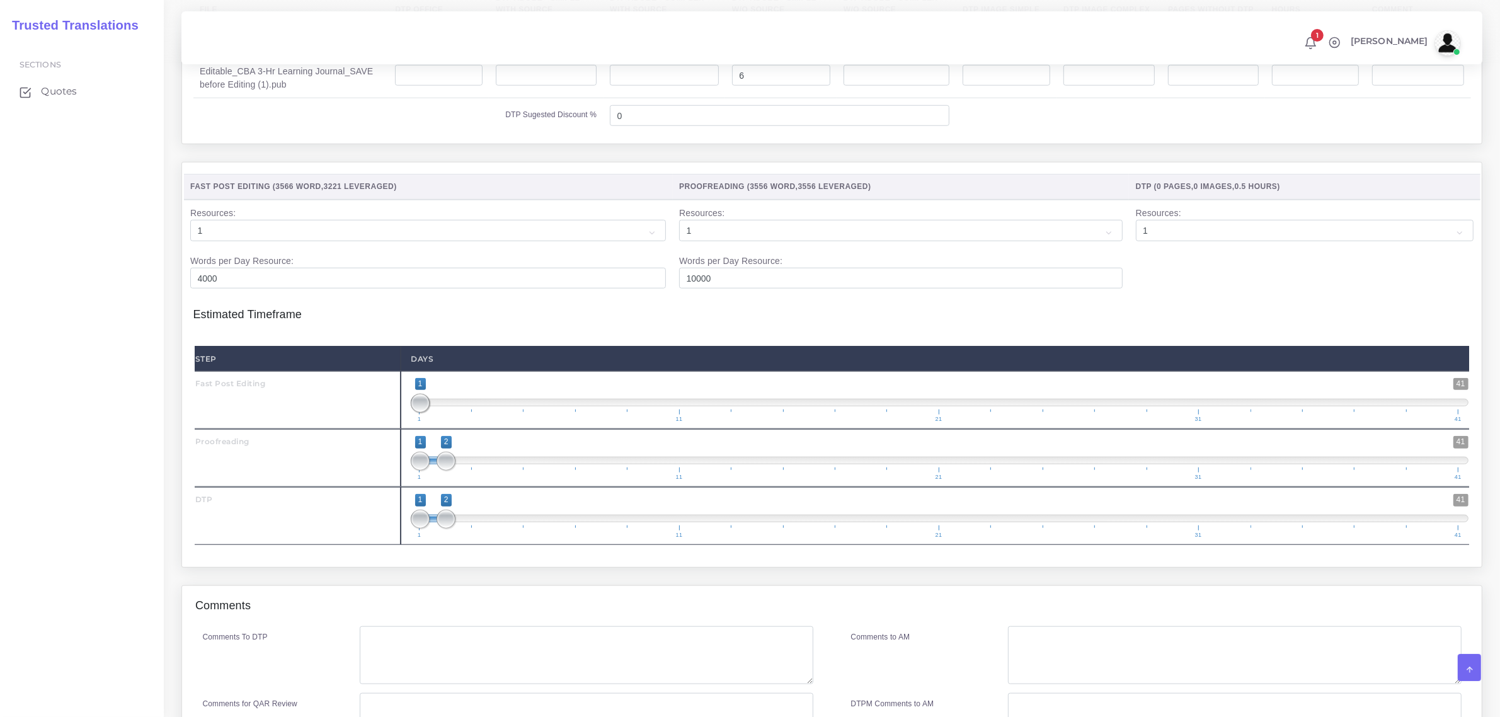
scroll to position [1496, 0]
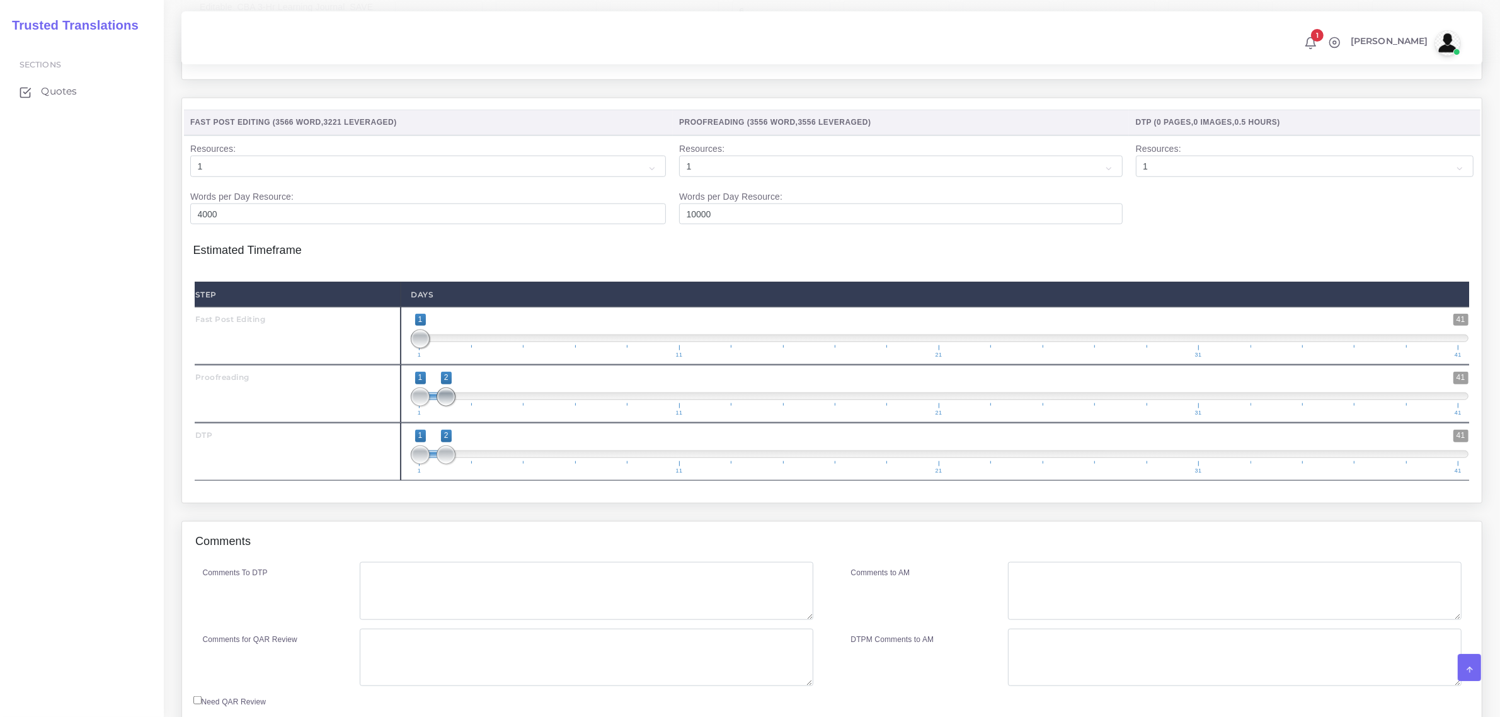
click at [449, 406] on span at bounding box center [446, 396] width 19 height 19
drag, startPoint x: 447, startPoint y: 423, endPoint x: 462, endPoint y: 423, distance: 14.5
click at [462, 416] on span "1 41 1 3 1 — 3 1 11 21 31 41" at bounding box center [940, 394] width 1058 height 44
drag, startPoint x: 470, startPoint y: 422, endPoint x: 491, endPoint y: 418, distance: 21.9
click at [491, 406] on span at bounding box center [498, 396] width 19 height 19
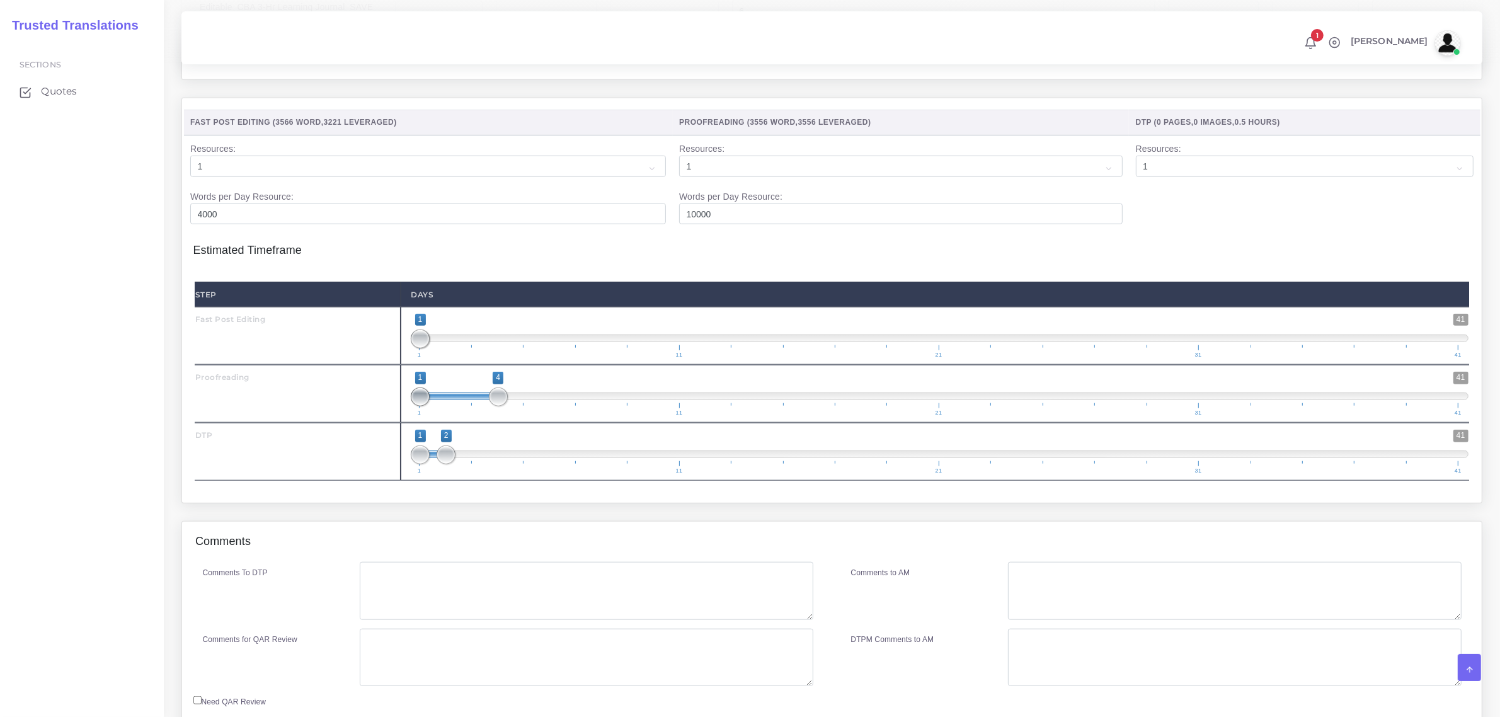
type input "4;4"
drag, startPoint x: 420, startPoint y: 425, endPoint x: 498, endPoint y: 432, distance: 77.8
click at [498, 406] on span at bounding box center [498, 396] width 19 height 19
type input "2;2"
drag, startPoint x: 414, startPoint y: 485, endPoint x: 438, endPoint y: 485, distance: 24.6
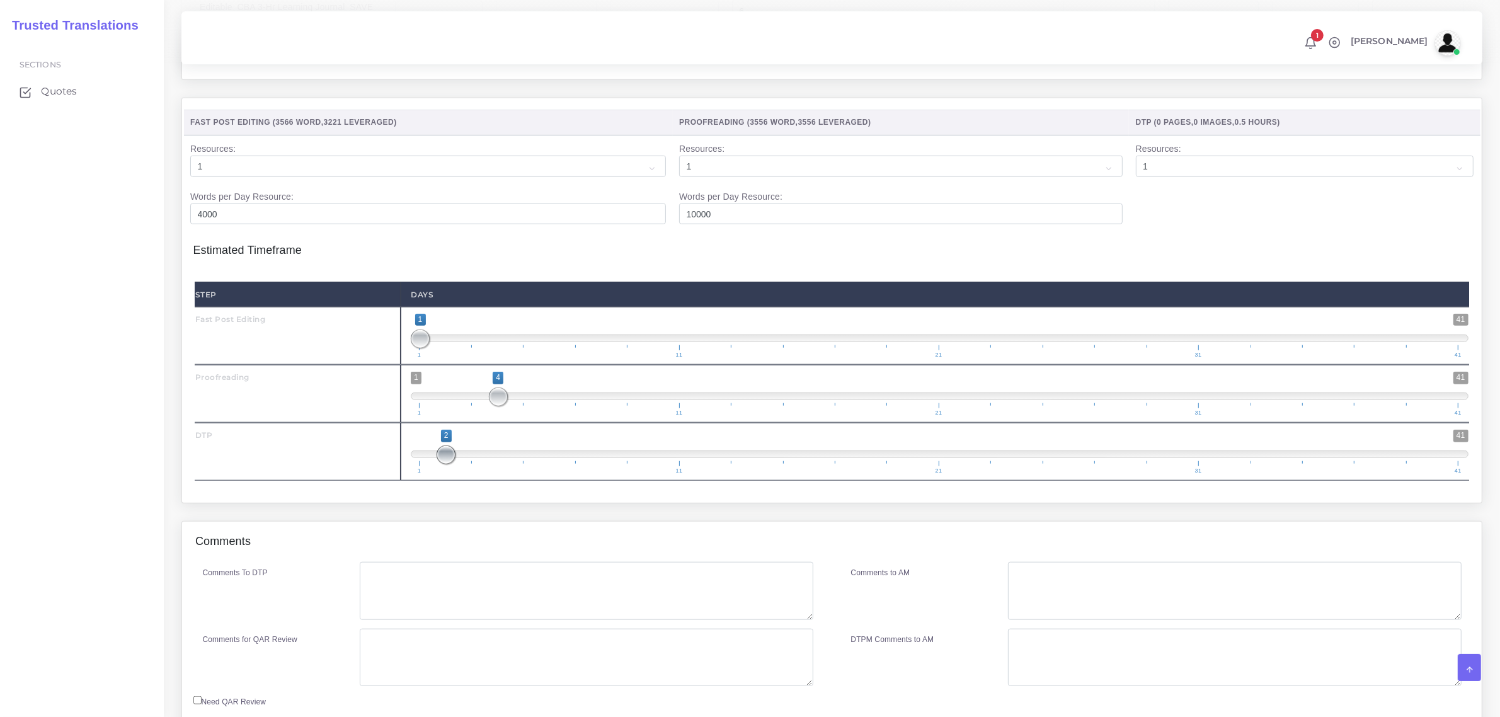
click at [438, 464] on span at bounding box center [446, 454] width 19 height 19
click at [420, 603] on textarea "Comments To DTP" at bounding box center [586, 591] width 453 height 58
type textarea "no specific instruccions"
click at [1046, 606] on textarea "Comments to AM" at bounding box center [1234, 591] width 453 height 58
type textarea "This quote based on the pptx without including the notes"
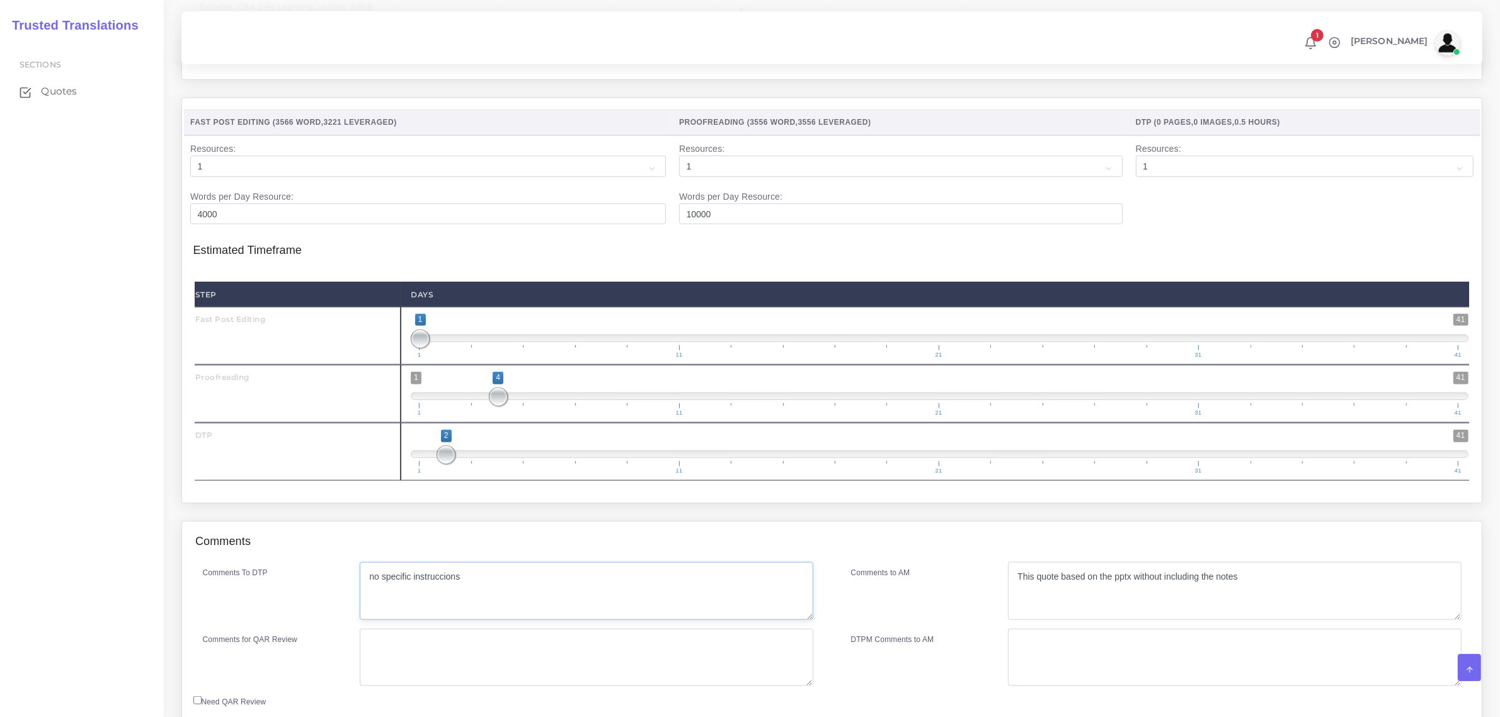
click at [435, 606] on textarea "no specific instruccions" at bounding box center [586, 591] width 453 height 58
click at [442, 609] on textarea "no specific instruccions" at bounding box center [586, 591] width 453 height 58
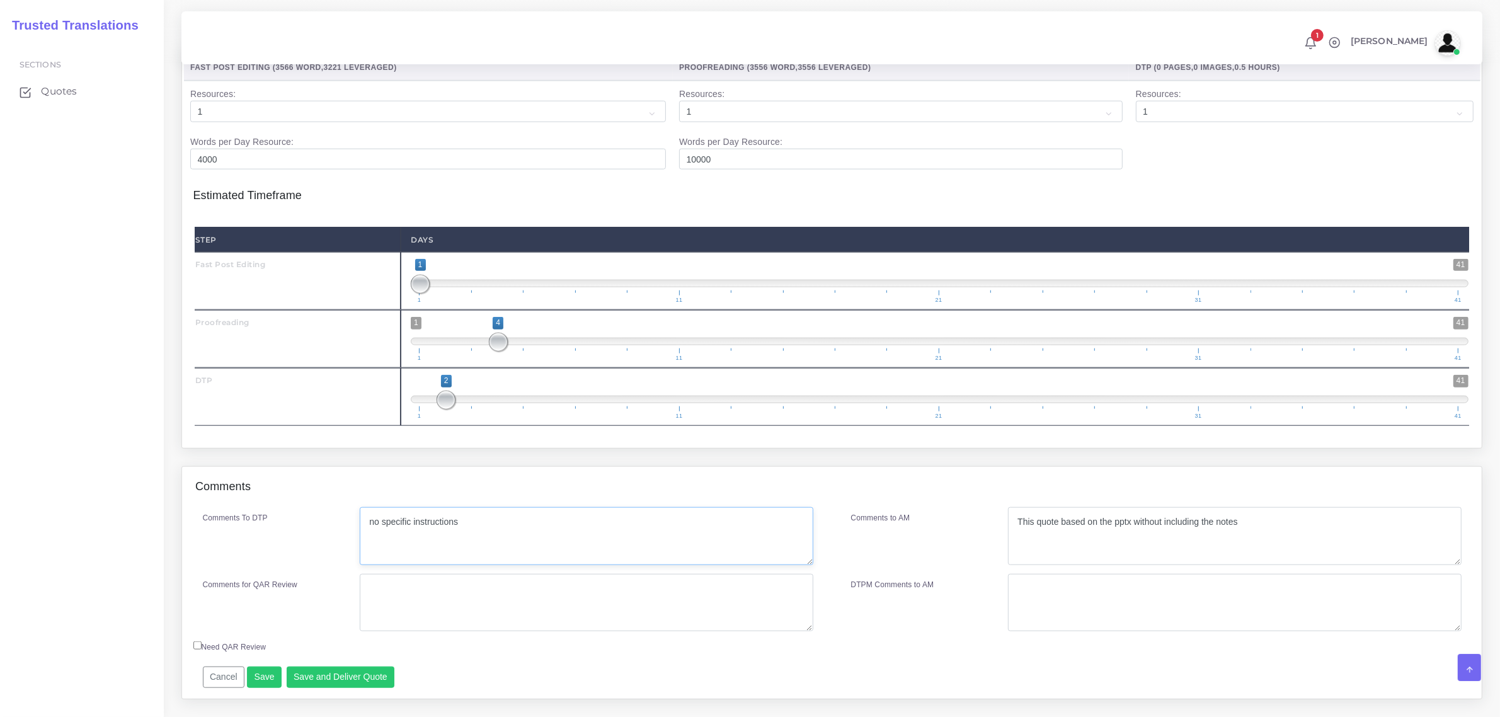
scroll to position [1608, 0]
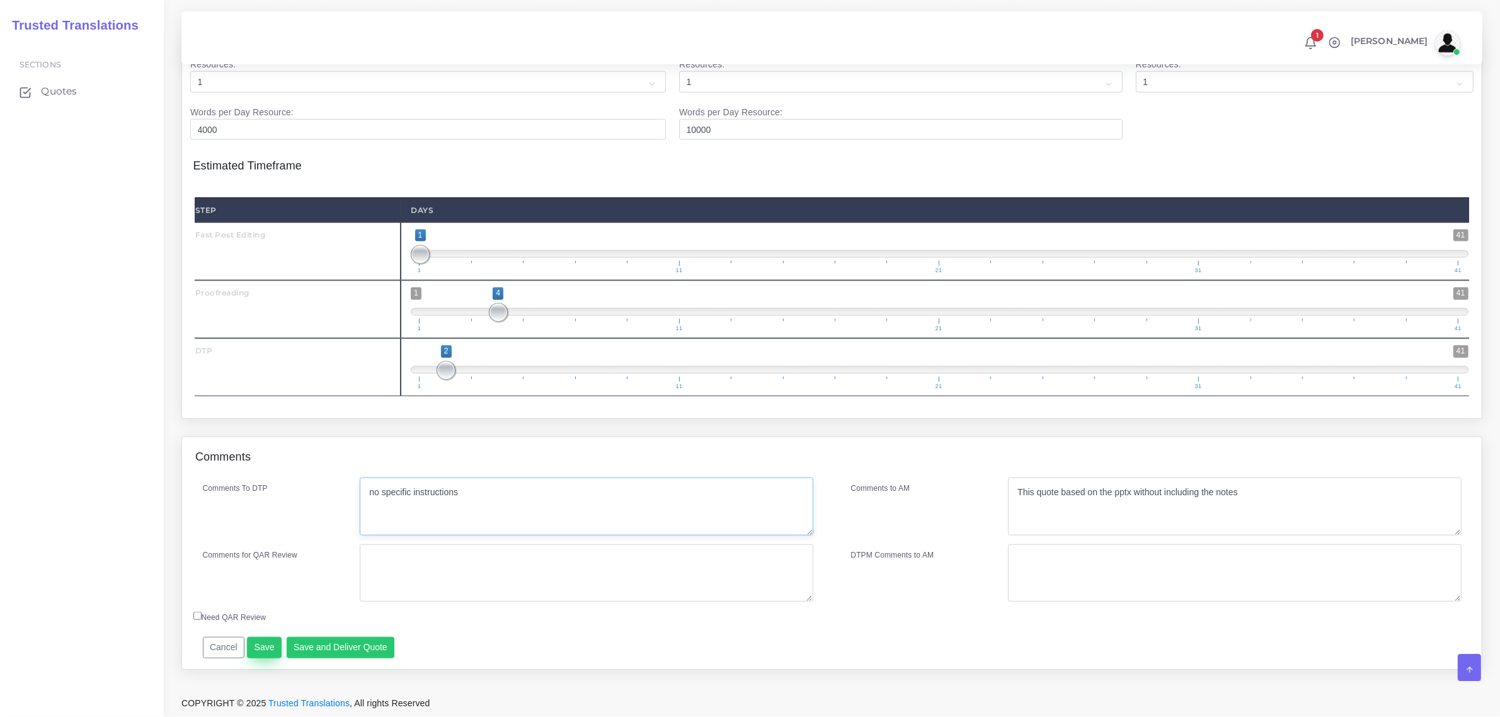
type textarea "no specific instructions"
click at [253, 647] on button "Save" at bounding box center [264, 647] width 35 height 21
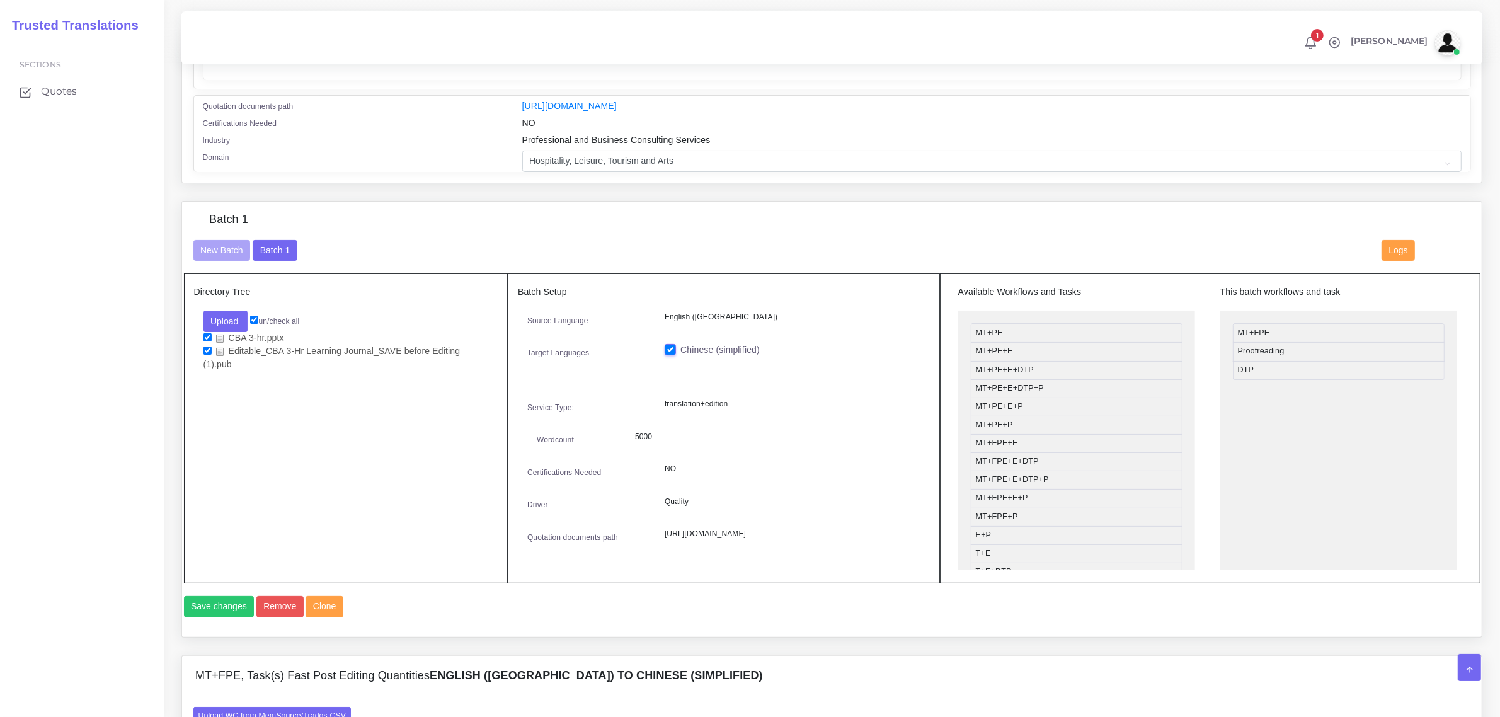
scroll to position [270, 0]
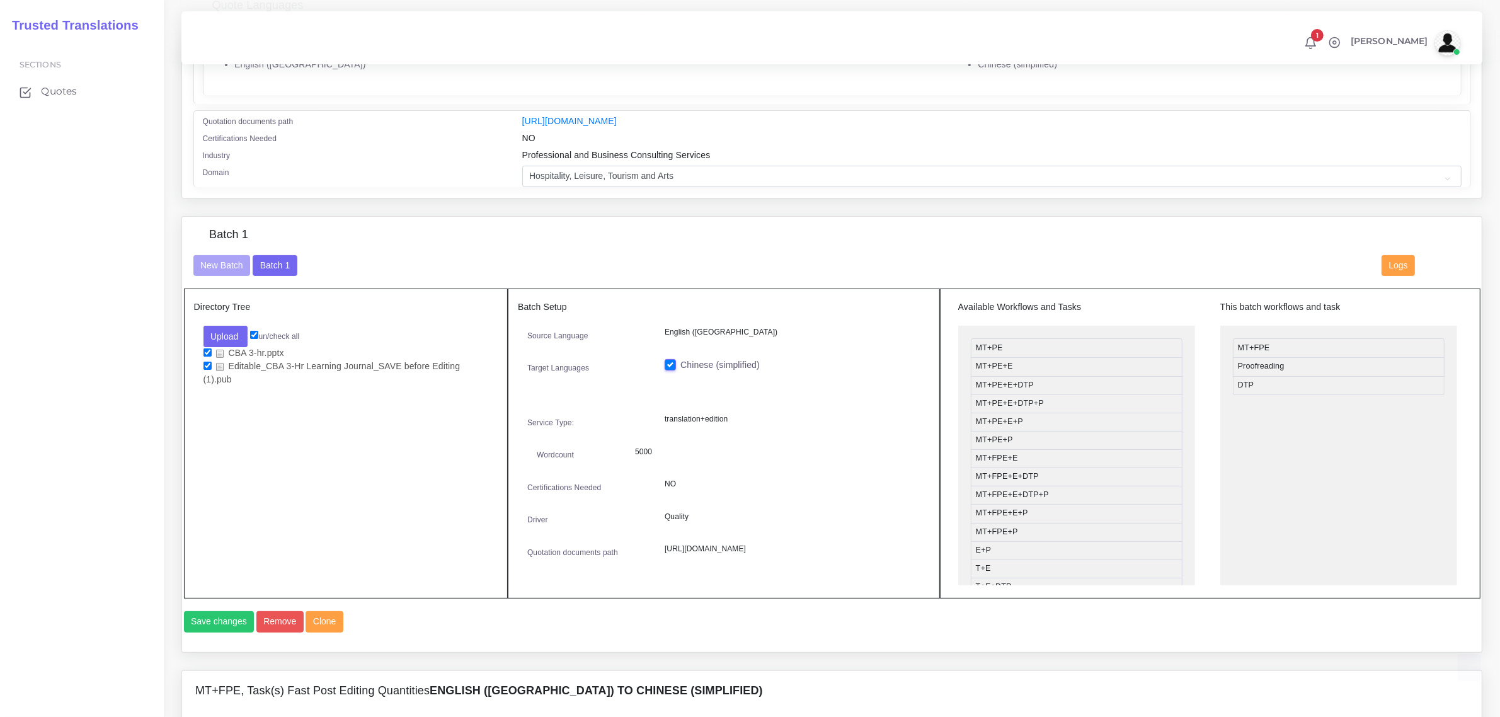
scroll to position [315, 0]
click at [59, 88] on span "Quotes" at bounding box center [62, 91] width 36 height 14
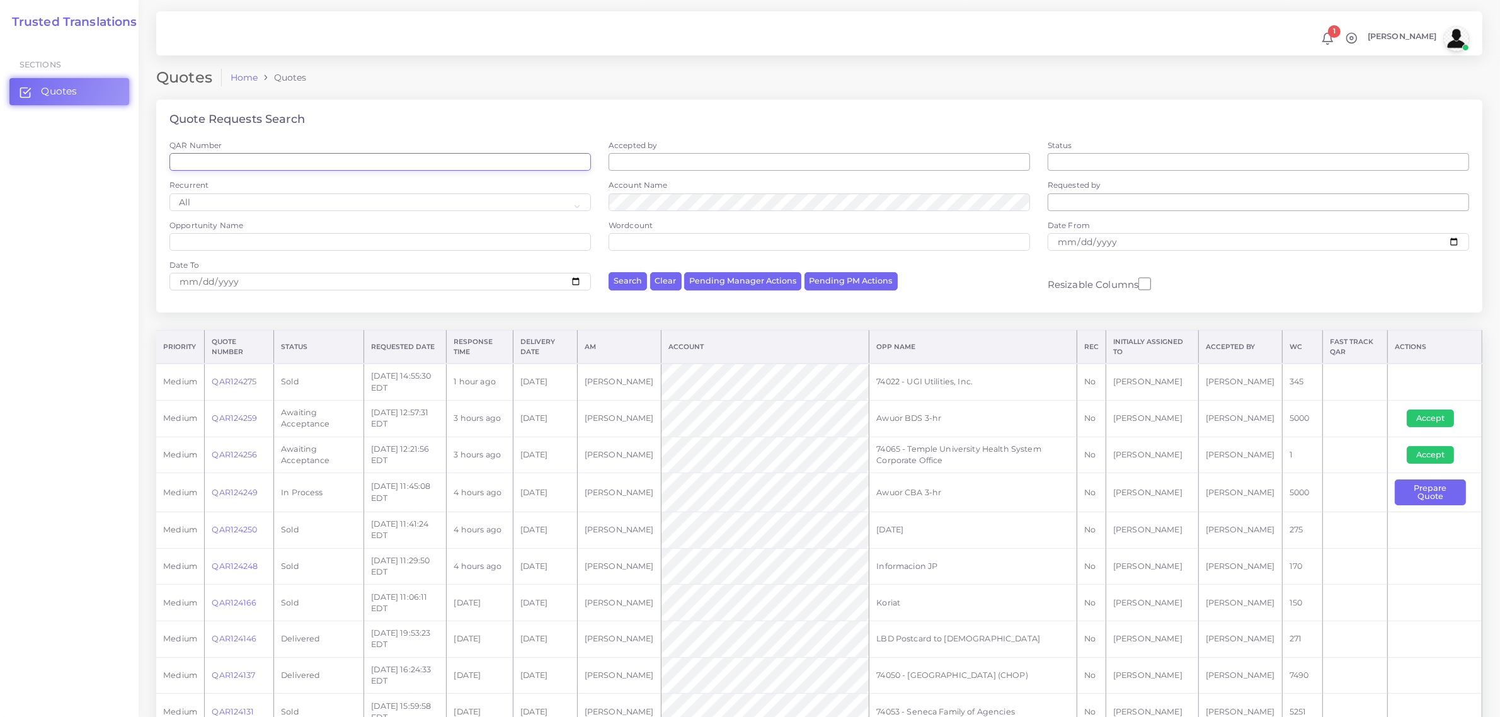
click at [374, 163] on input "QAR Number" at bounding box center [379, 162] width 421 height 18
paste input "QAR118561"
type input "QAR118561"
click at [609, 272] on button "Search" at bounding box center [628, 281] width 38 height 18
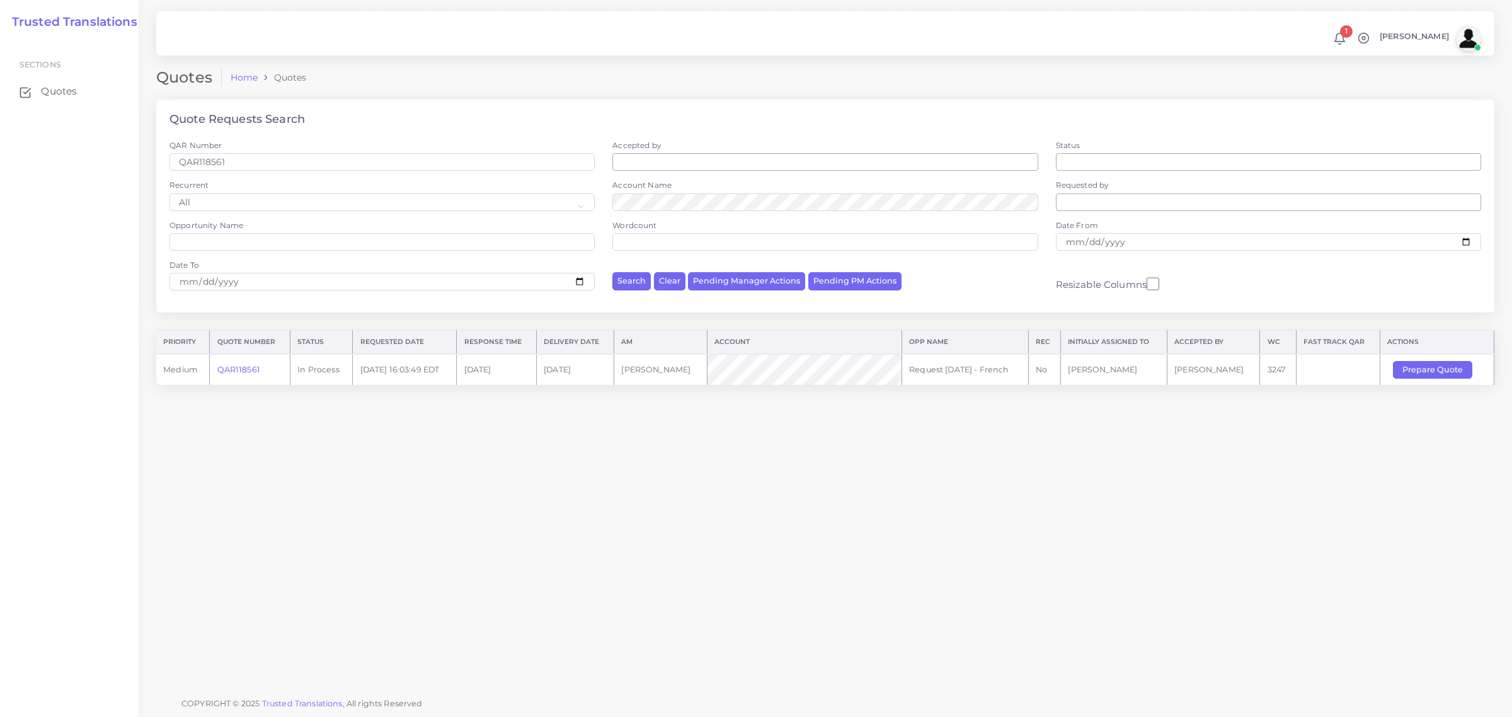
click at [244, 367] on link "QAR118561" at bounding box center [238, 369] width 43 height 9
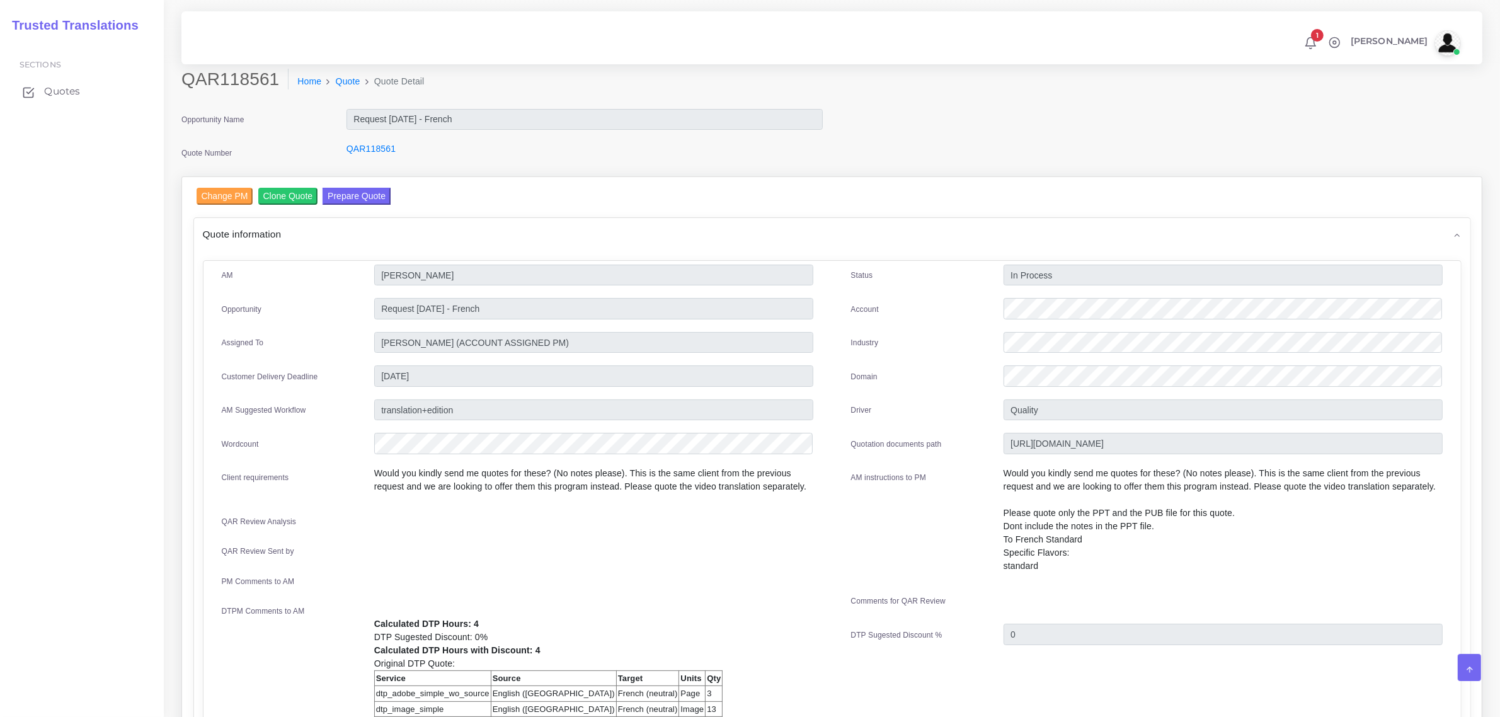
click at [57, 84] on span "Quotes" at bounding box center [62, 91] width 36 height 14
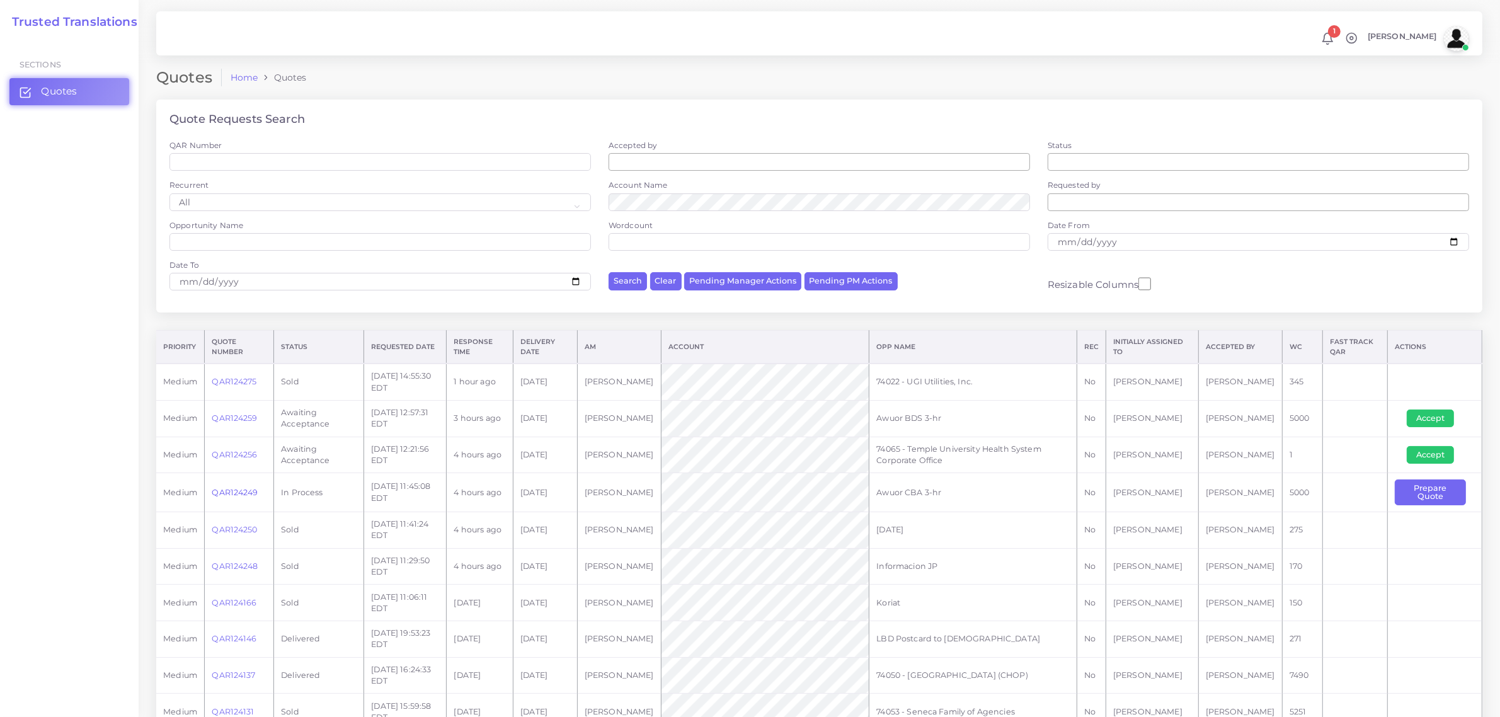
click at [236, 488] on link "QAR124249" at bounding box center [235, 492] width 46 height 9
click at [1431, 490] on button "Prepare Quote" at bounding box center [1430, 492] width 71 height 26
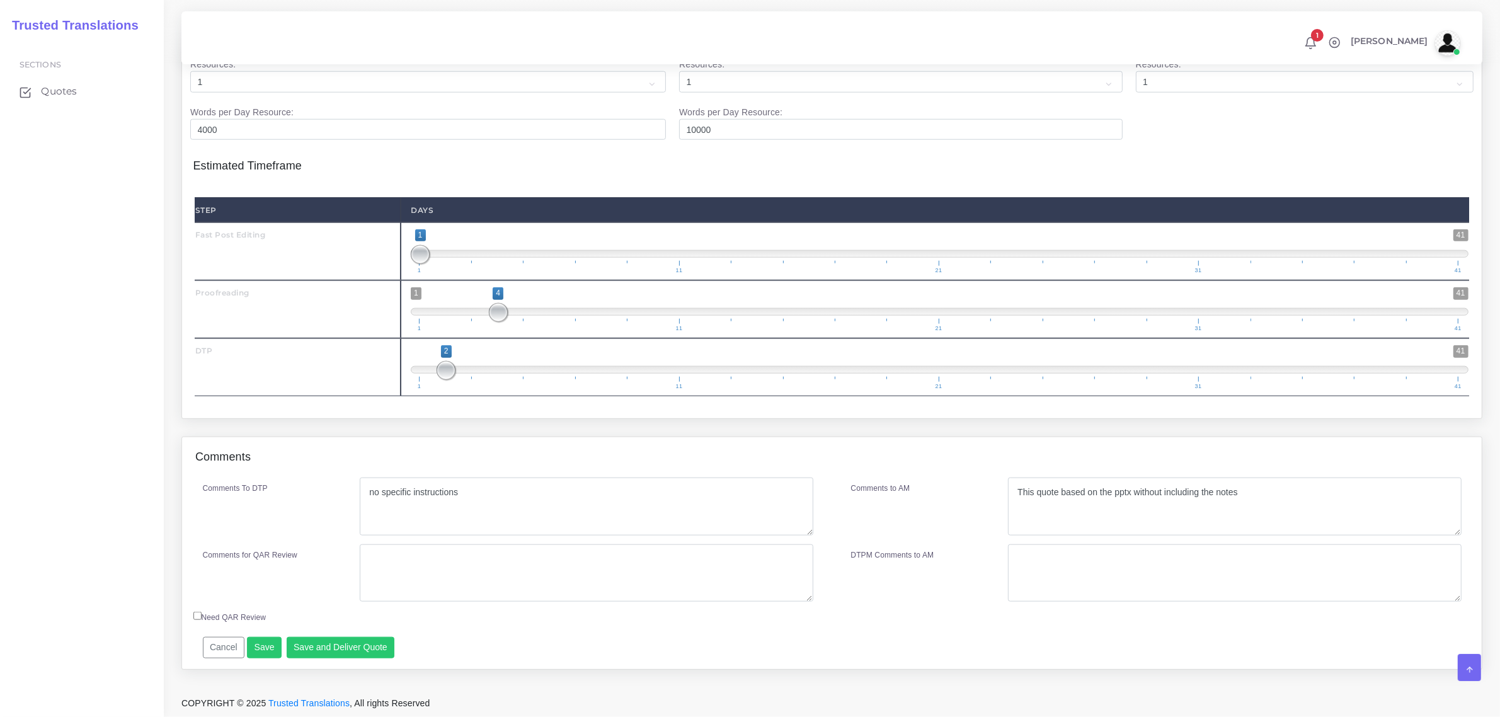
scroll to position [1608, 0]
click at [1255, 493] on textarea "This quote based on the pptx without including the notes" at bounding box center [1234, 507] width 453 height 58
click at [1017, 506] on textarea "This quote based on the pptx without including the notes" at bounding box center [1234, 507] width 453 height 58
drag, startPoint x: 1049, startPoint y: 508, endPoint x: 1088, endPoint y: 504, distance: 39.3
click at [1088, 504] on textarea "This quote based on the pptx without including the notes" at bounding box center [1234, 507] width 453 height 58
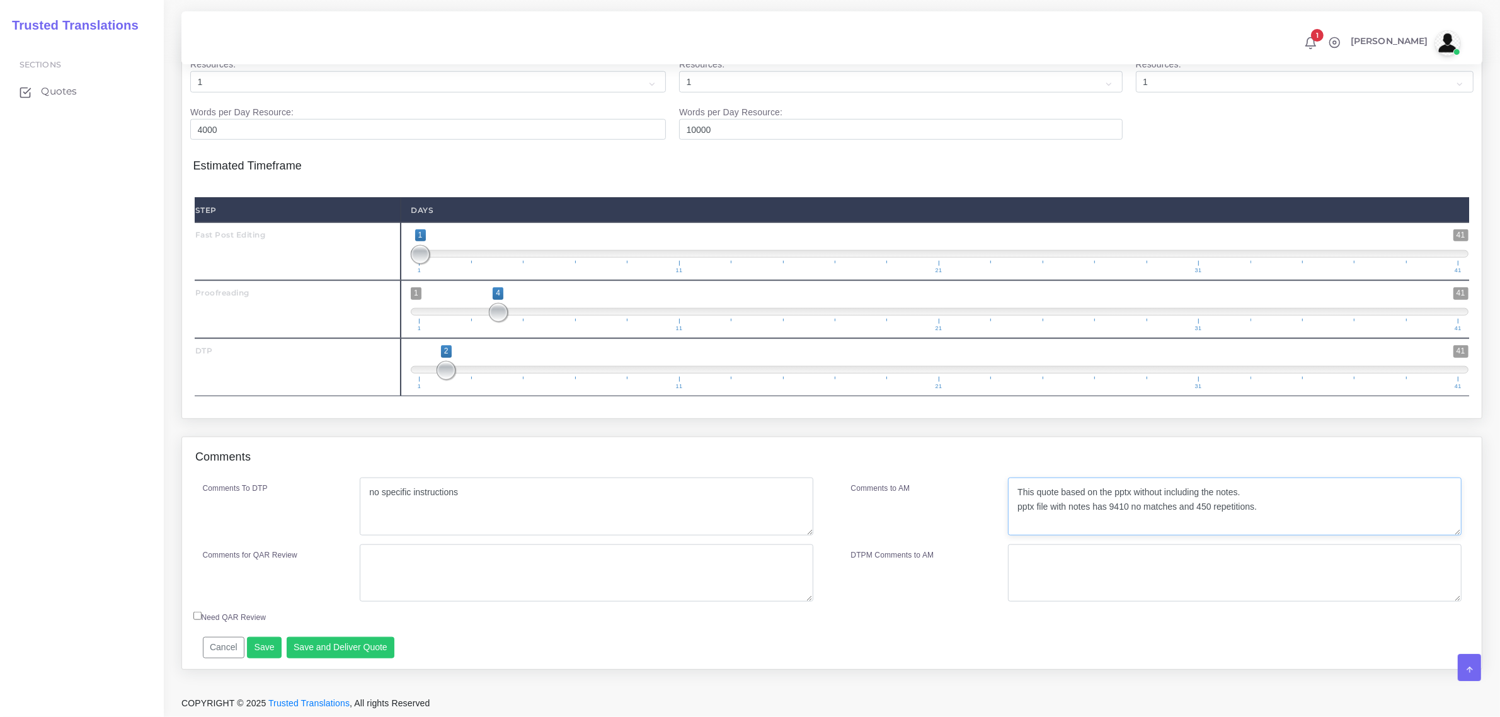
click at [1091, 524] on textarea "This quote based on the pptx without including the notes" at bounding box center [1234, 507] width 453 height 58
click at [1261, 505] on textarea "This quote based on the pptx without including the notes" at bounding box center [1234, 507] width 453 height 58
type textarea "This quote based on the pptx without including the notes. pptx file with notes …"
drag, startPoint x: 501, startPoint y: 307, endPoint x: 515, endPoint y: 309, distance: 14.5
click at [515, 309] on span at bounding box center [524, 312] width 19 height 19
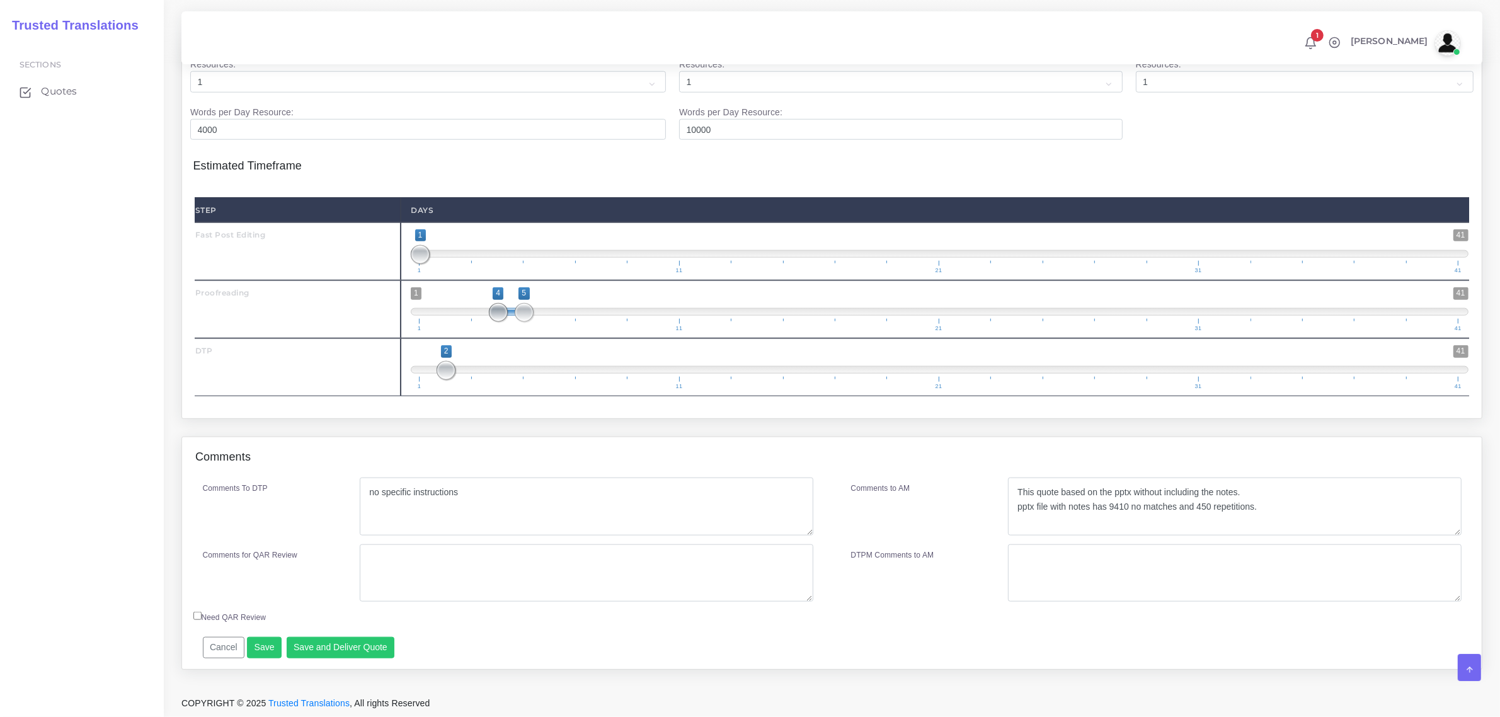
type input "5;5"
drag, startPoint x: 502, startPoint y: 315, endPoint x: 523, endPoint y: 316, distance: 20.8
click at [522, 316] on span at bounding box center [524, 312] width 19 height 19
click at [1257, 492] on textarea "This quote based on the pptx without including the notes" at bounding box center [1234, 507] width 453 height 58
click at [1202, 504] on textarea "This quote based on the pptx without including the notes" at bounding box center [1234, 507] width 453 height 58
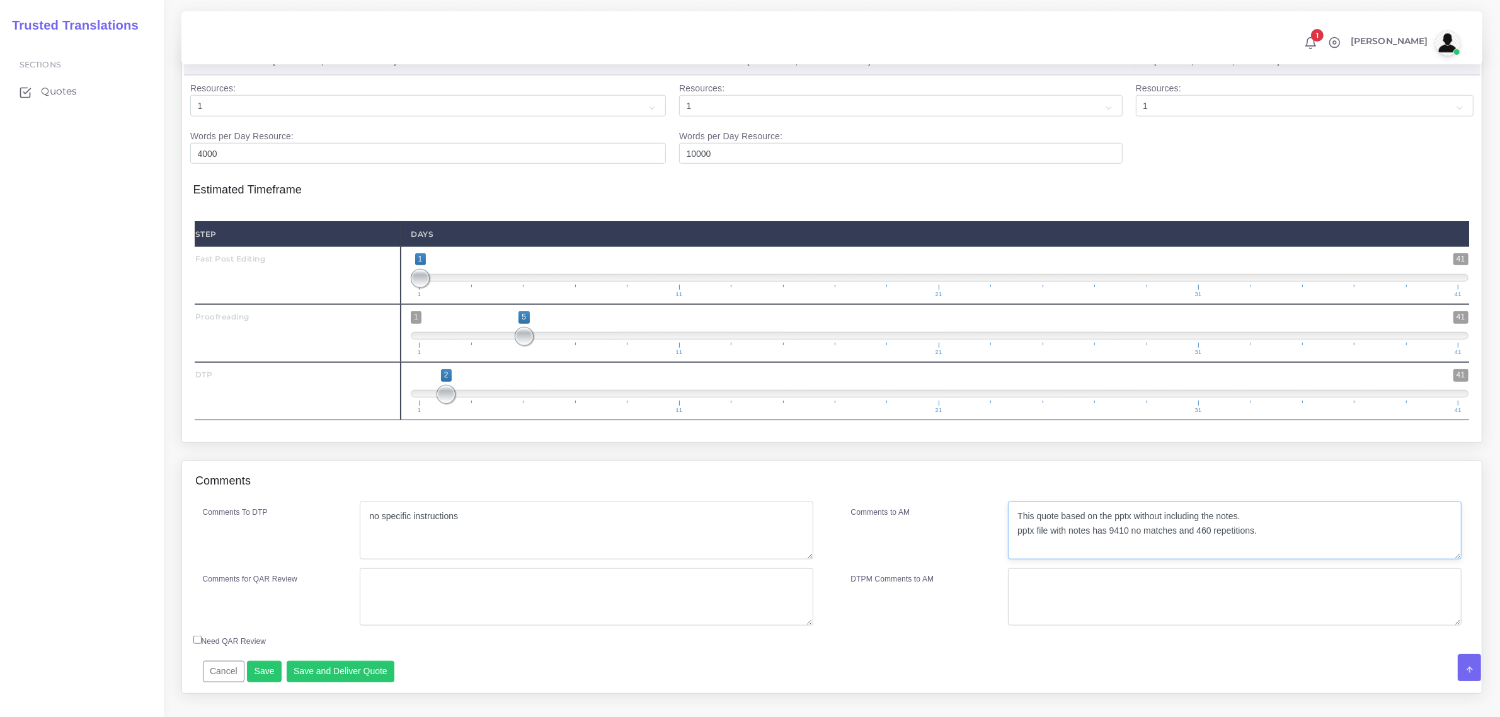
scroll to position [1530, 0]
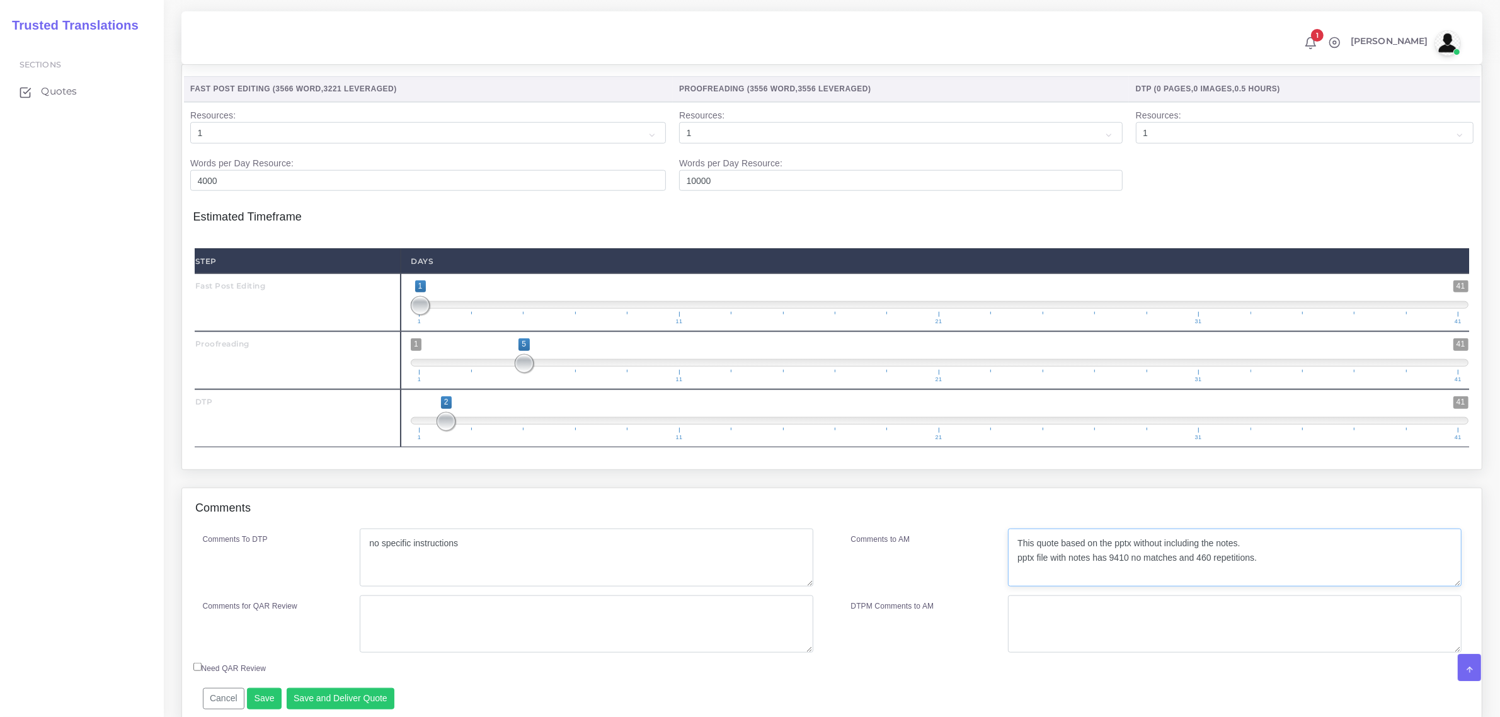
click at [1109, 583] on textarea "This quote based on the pptx without including the notes" at bounding box center [1234, 558] width 453 height 58
click at [1120, 587] on textarea "This quote based on the pptx without including the notes" at bounding box center [1234, 558] width 453 height 58
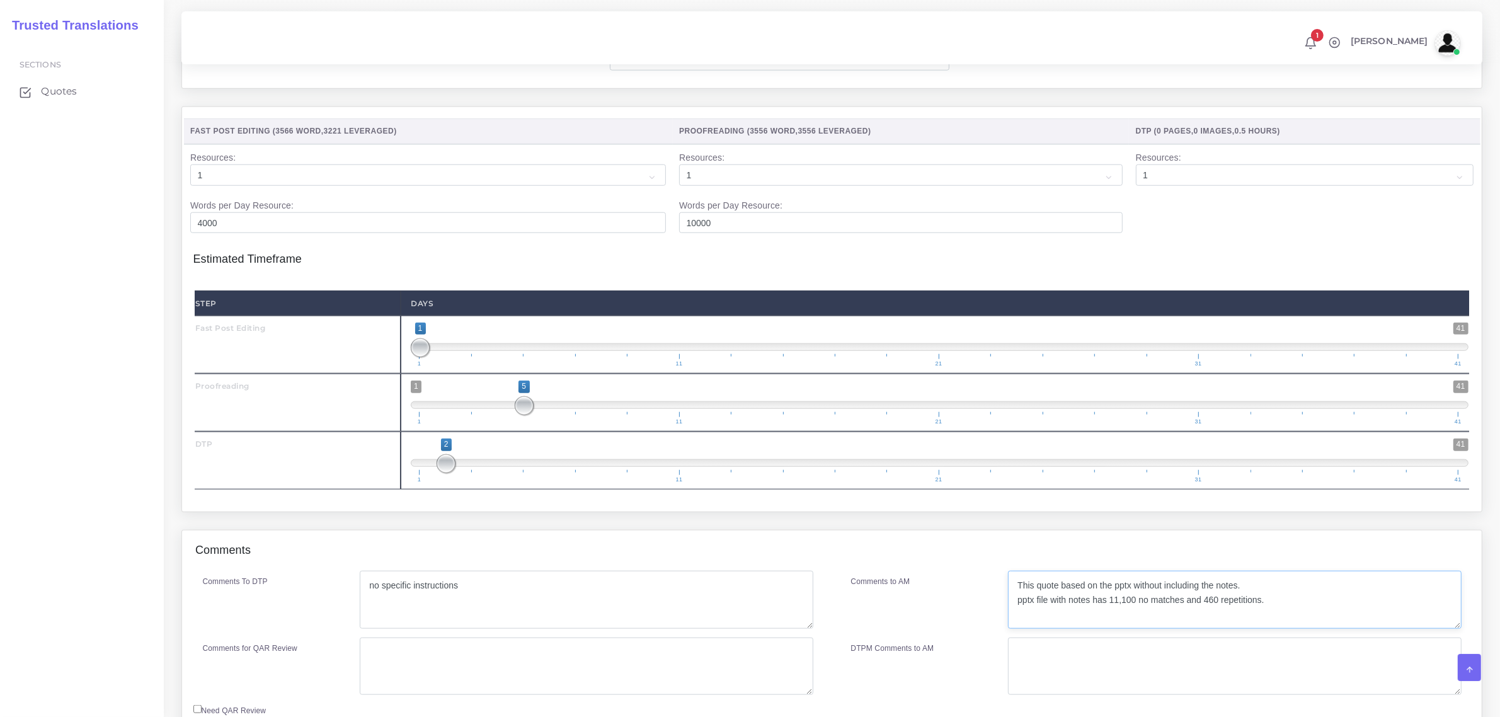
scroll to position [1608, 0]
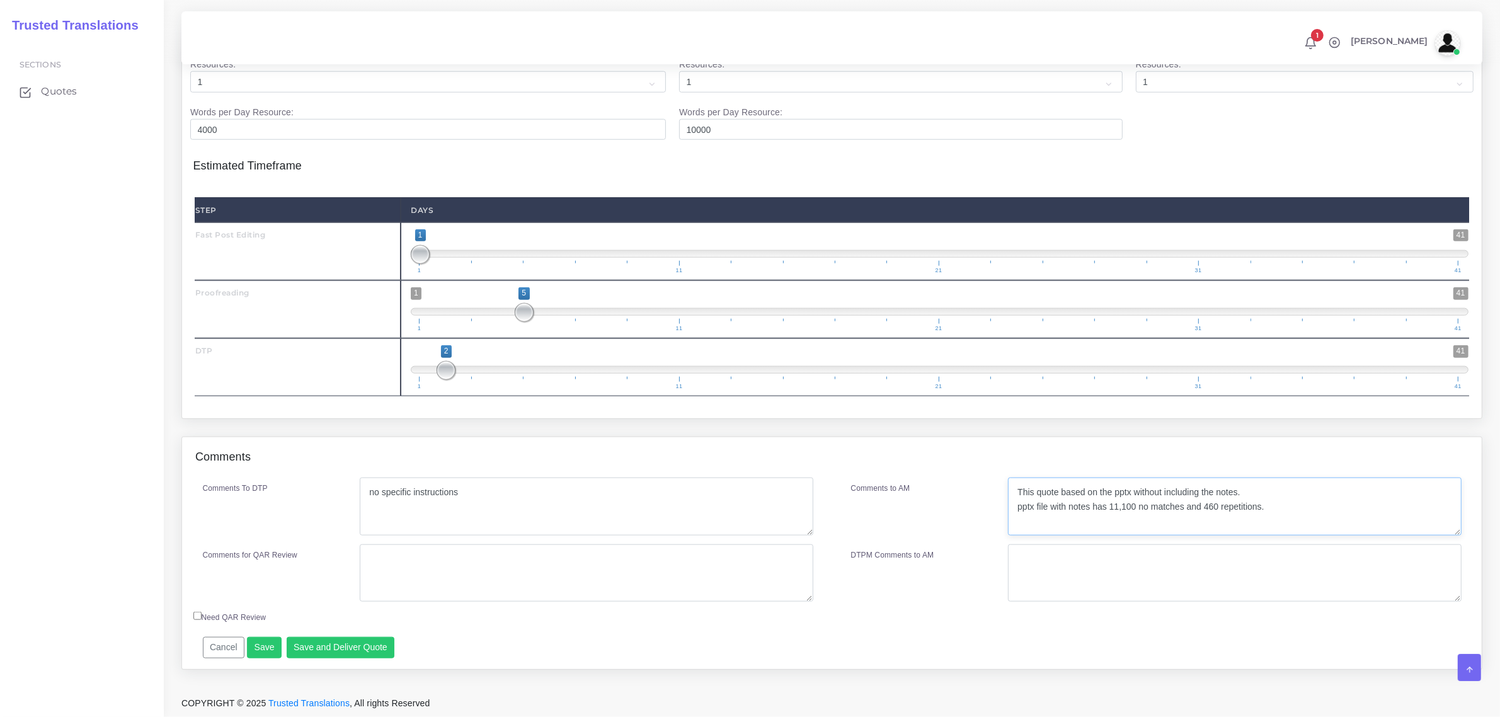
click at [1060, 495] on textarea "This quote based on the pptx without including the notes" at bounding box center [1234, 507] width 453 height 58
click at [1121, 495] on textarea "This quote based on the pptx without including the notes" at bounding box center [1234, 507] width 453 height 58
type textarea "This quote is based on the wordcount of the pptx without including the notes. W…"
click at [351, 646] on button "Save and Deliver Quote" at bounding box center [341, 647] width 108 height 21
